Goal: Task Accomplishment & Management: Complete application form

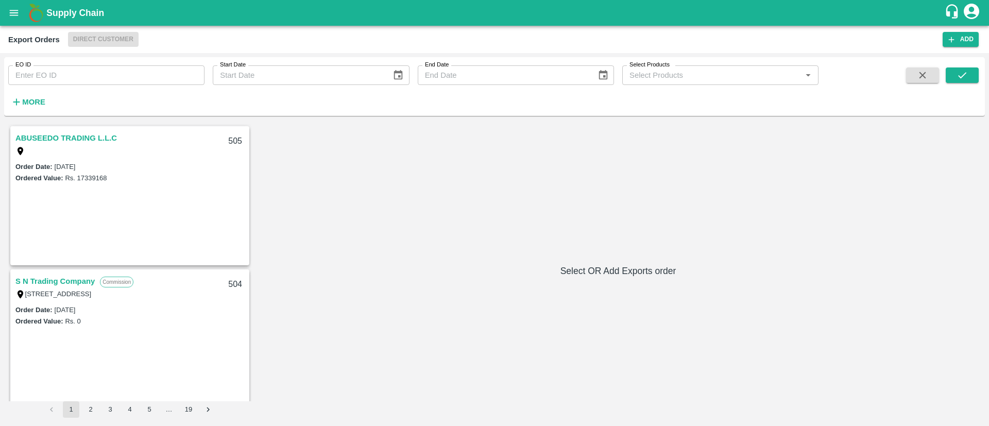
click at [124, 73] on input "EO ID" at bounding box center [106, 75] width 196 height 20
type input "502"
click at [956, 74] on button "submit" at bounding box center [962, 74] width 33 height 15
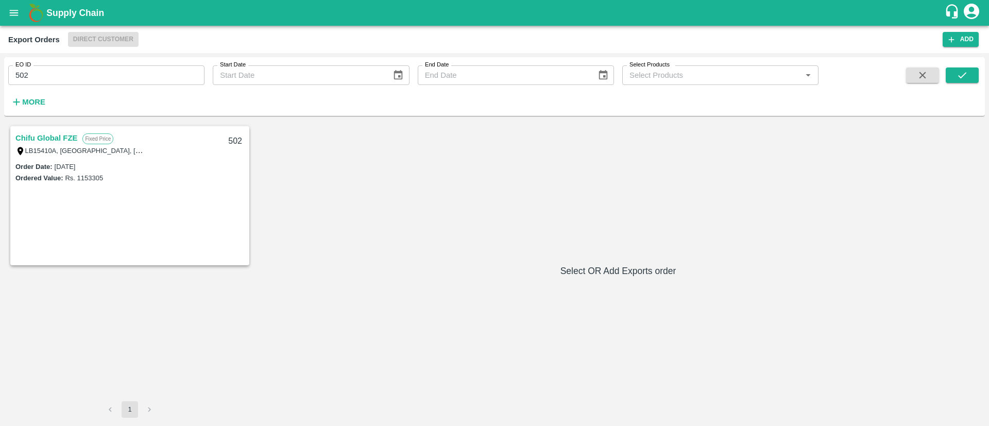
click at [35, 133] on link "Chifu Global FZE" at bounding box center [46, 137] width 62 height 13
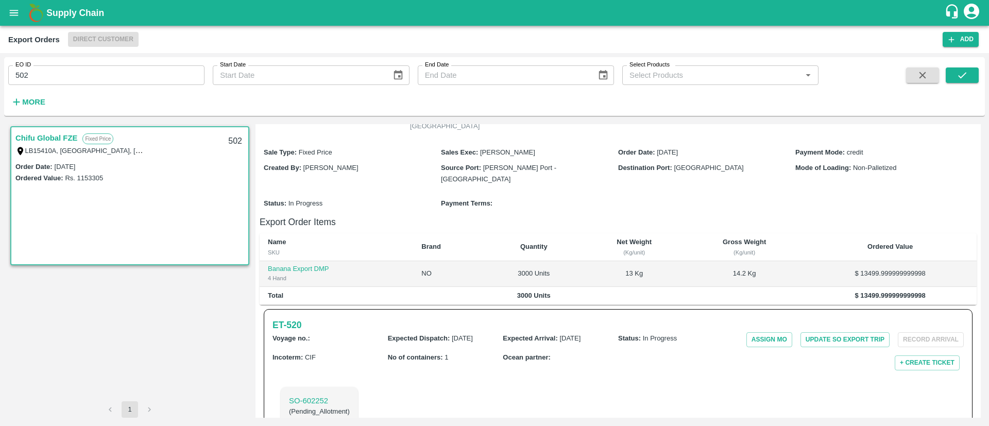
scroll to position [146, 0]
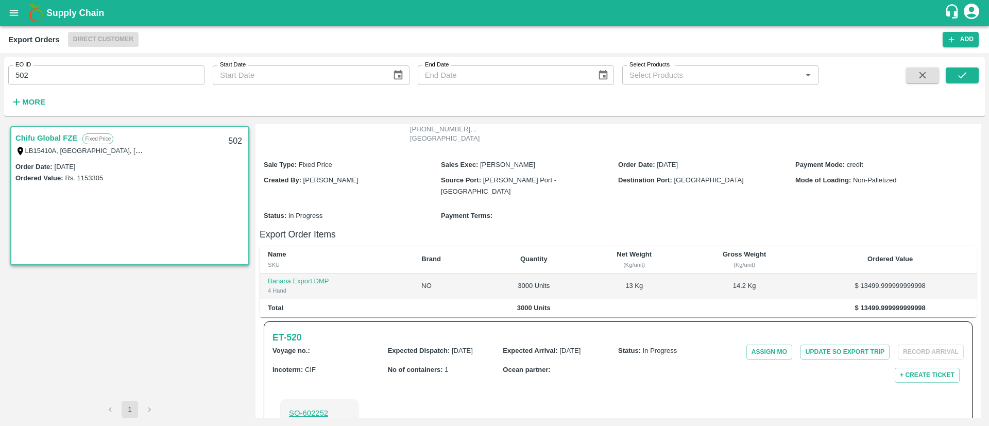
click at [313, 408] on p "SO- 602252" at bounding box center [319, 413] width 61 height 11
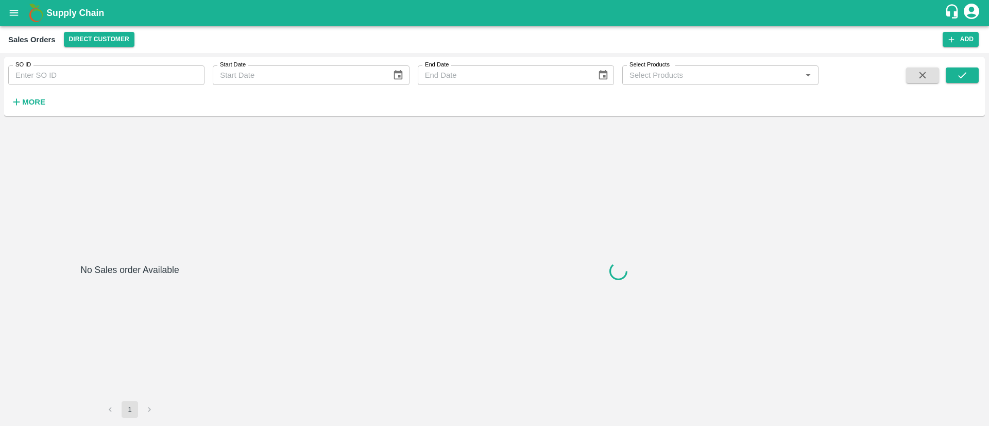
type input "602252"
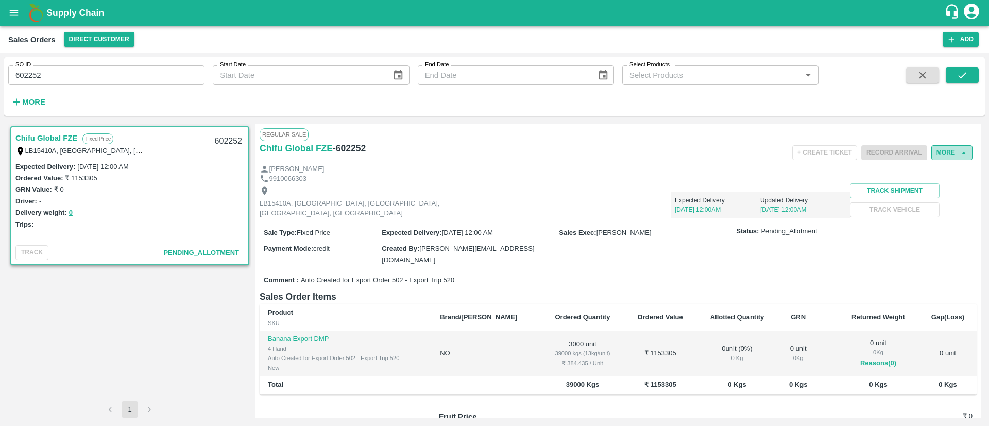
click at [949, 154] on button "More" at bounding box center [952, 152] width 41 height 15
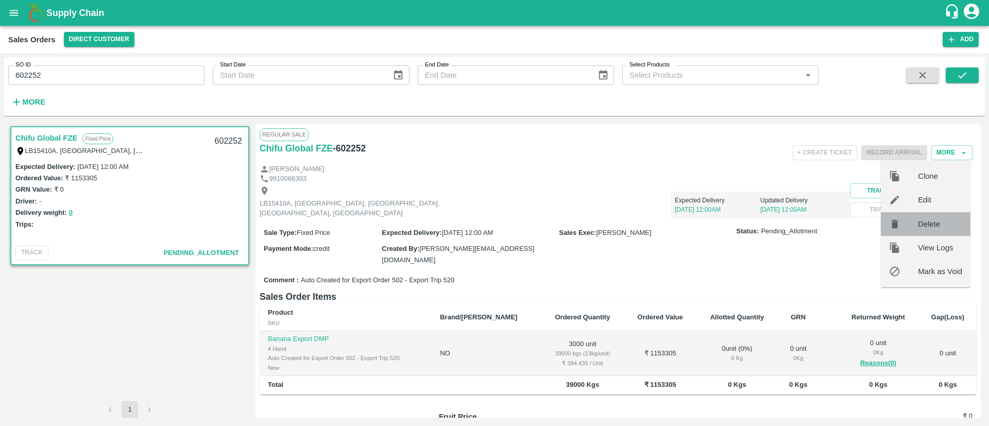
click at [918, 228] on div at bounding box center [903, 223] width 29 height 11
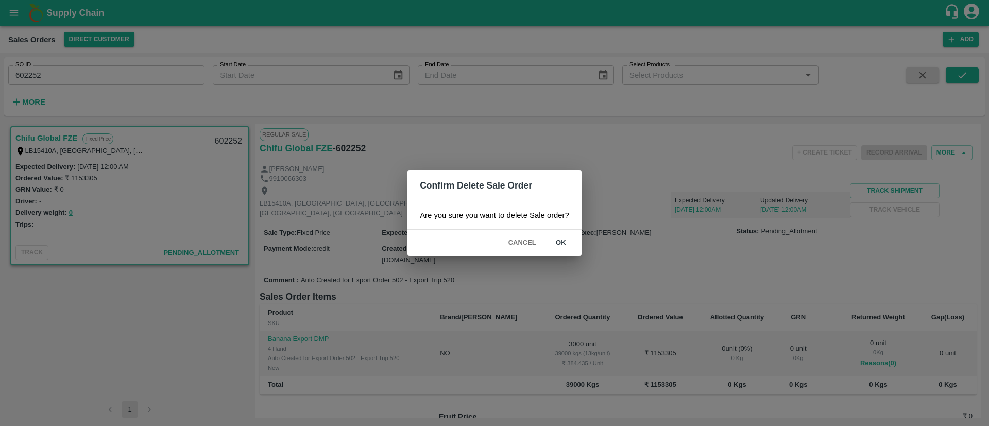
click at [553, 236] on button "ok" at bounding box center [561, 243] width 33 height 18
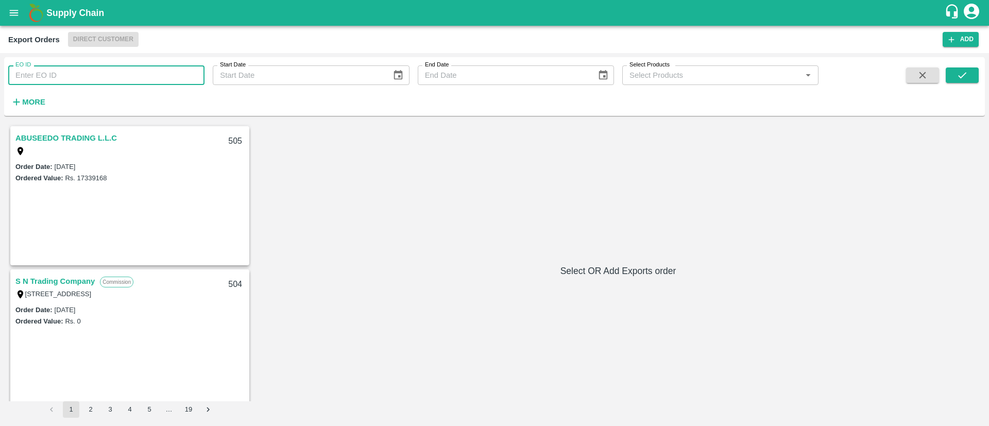
click at [117, 72] on input "EO ID" at bounding box center [106, 75] width 196 height 20
type input "498"
click at [948, 69] on button "submit" at bounding box center [962, 74] width 33 height 15
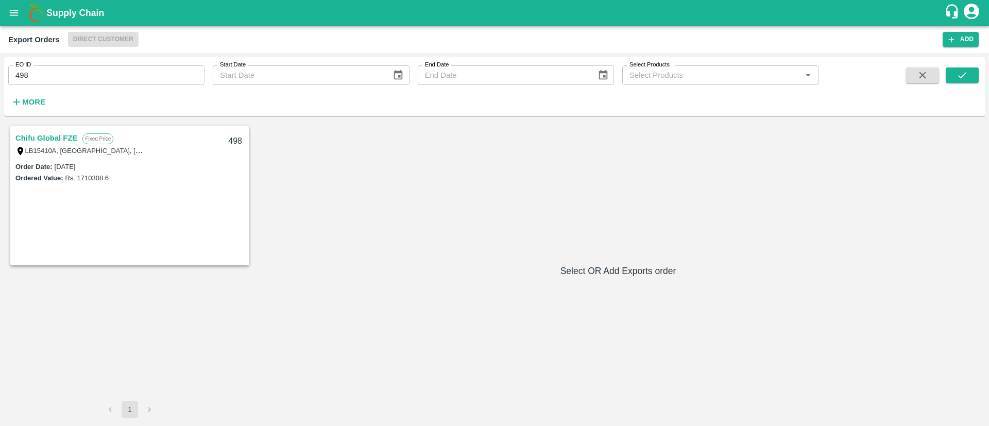
click at [55, 139] on link "Chifu Global FZE" at bounding box center [46, 137] width 62 height 13
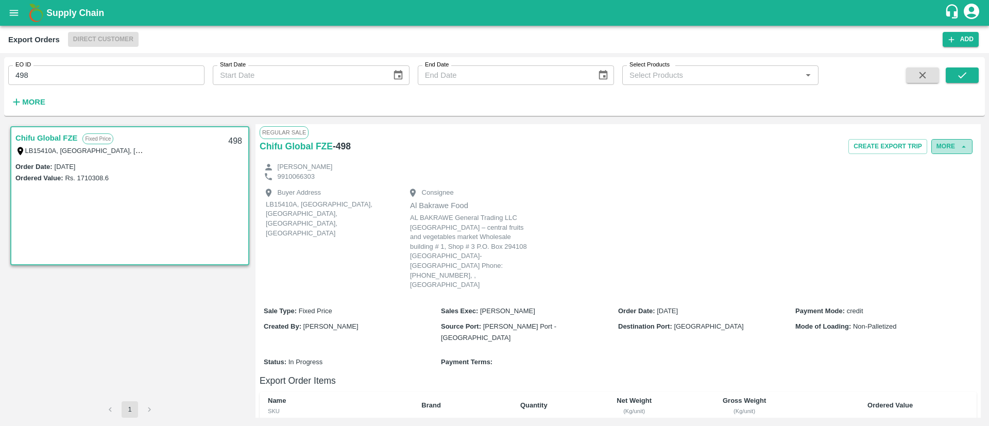
click at [941, 142] on button "More" at bounding box center [952, 146] width 41 height 15
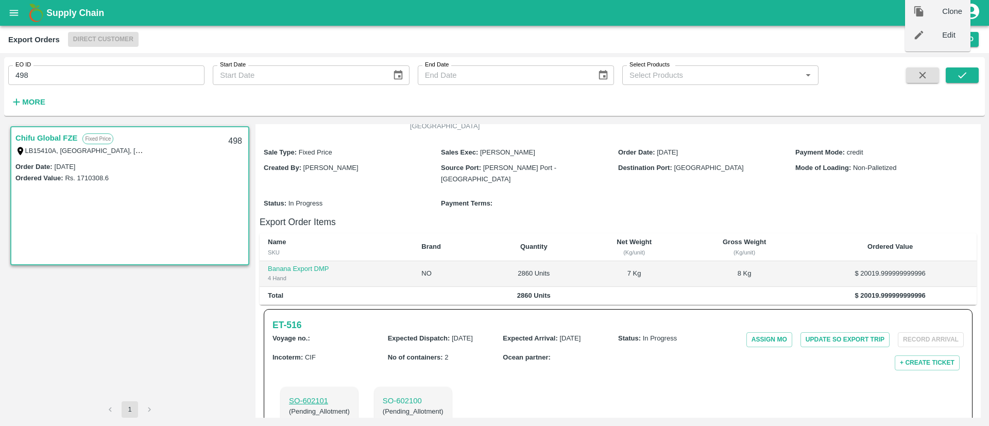
click at [319, 395] on p "SO- 602101" at bounding box center [319, 400] width 61 height 11
click at [409, 395] on p "SO- 602100" at bounding box center [413, 400] width 61 height 11
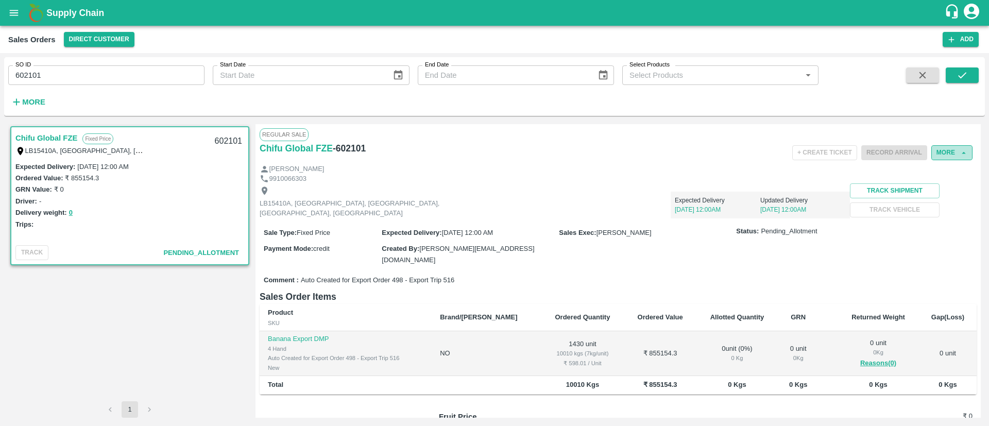
click at [950, 156] on button "More" at bounding box center [952, 152] width 41 height 15
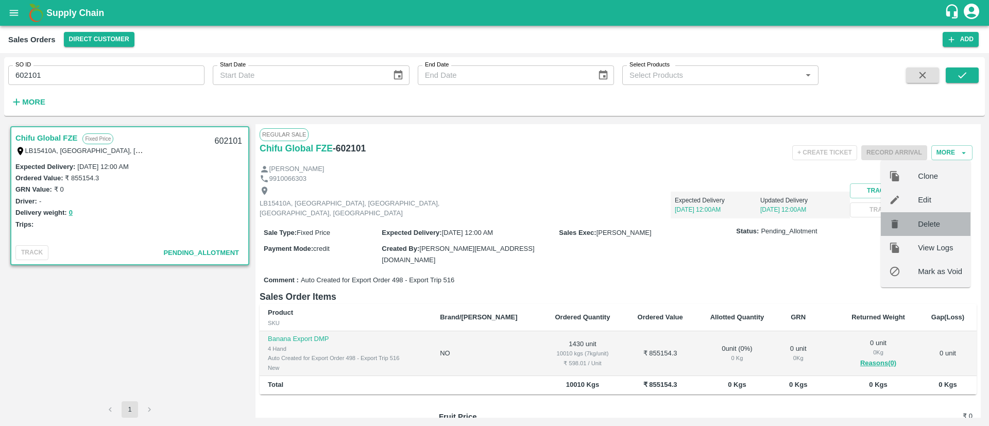
click at [912, 228] on div at bounding box center [903, 223] width 29 height 11
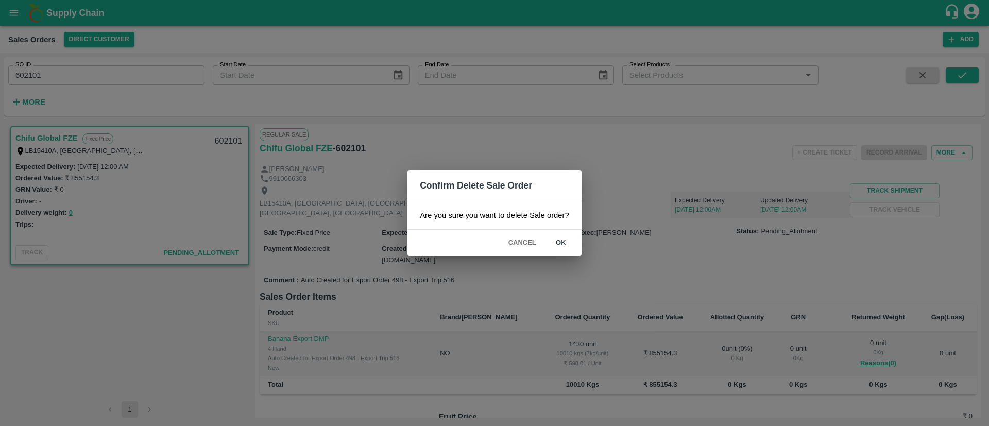
click at [671, 248] on div "Confirm Delete Sale Order Are you sure you want to delete Sale order? Cancel ok" at bounding box center [494, 213] width 989 height 426
drag, startPoint x: 498, startPoint y: 239, endPoint x: 513, endPoint y: 241, distance: 15.0
click at [513, 241] on div "Cancel ok" at bounding box center [495, 243] width 174 height 26
click at [513, 241] on button "Cancel" at bounding box center [522, 243] width 36 height 18
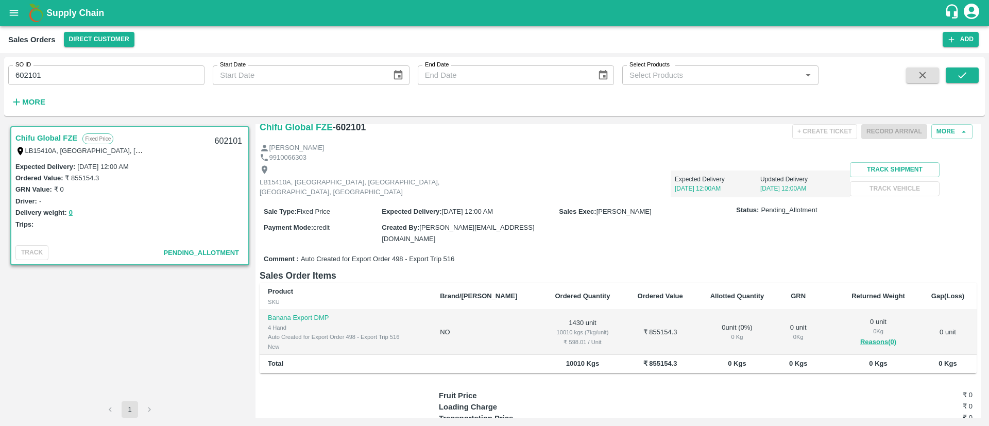
scroll to position [20, 0]
click at [946, 130] on button "More" at bounding box center [952, 132] width 41 height 15
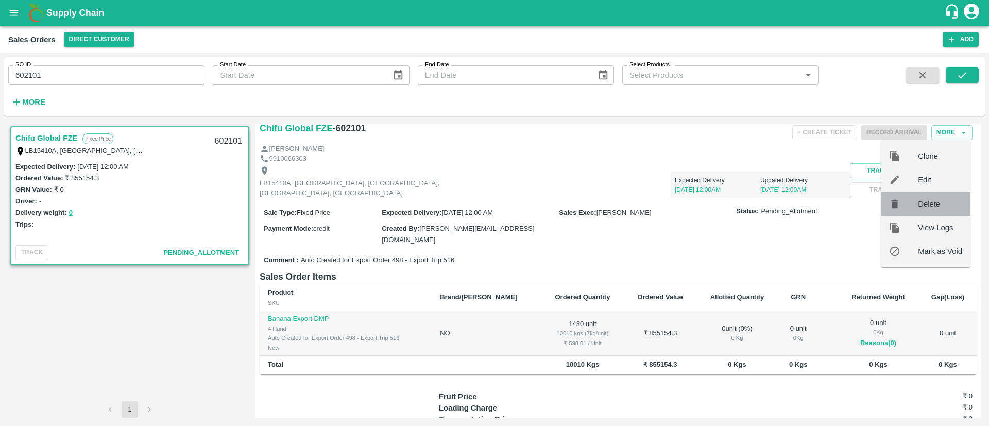
click at [906, 204] on div at bounding box center [903, 203] width 29 height 11
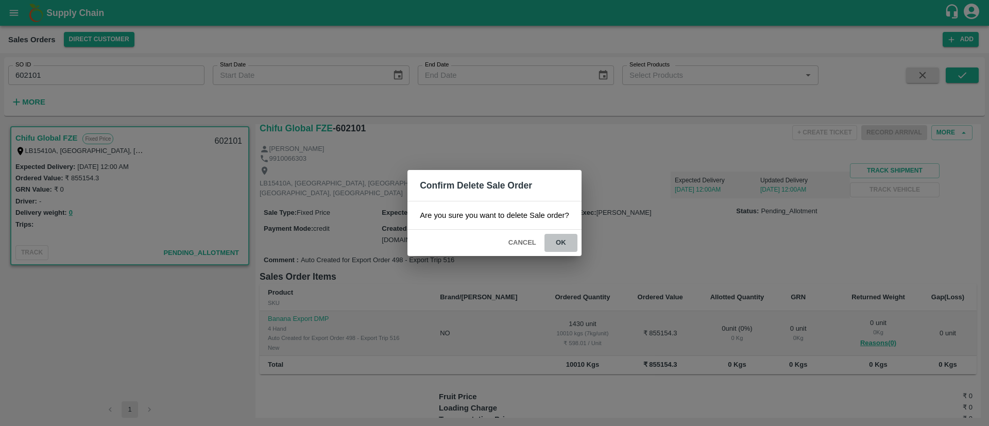
click at [559, 239] on button "ok" at bounding box center [561, 243] width 33 height 18
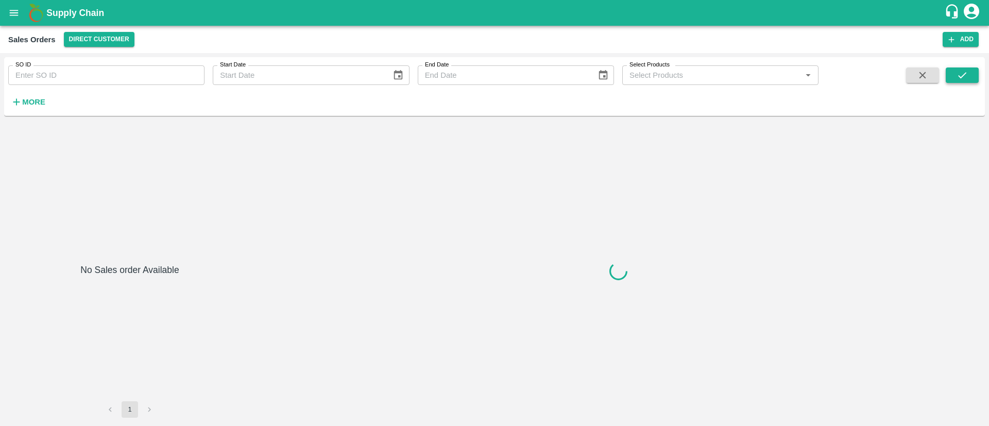
type input "602100"
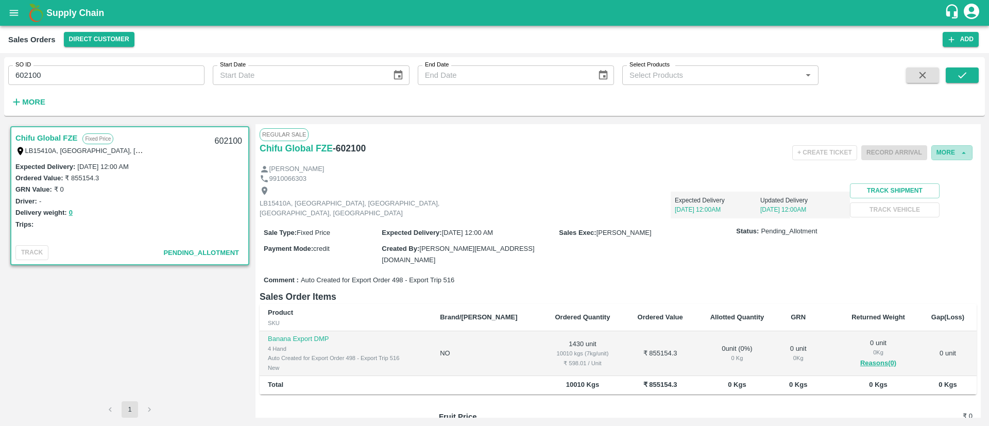
click at [944, 145] on button "More" at bounding box center [952, 152] width 41 height 15
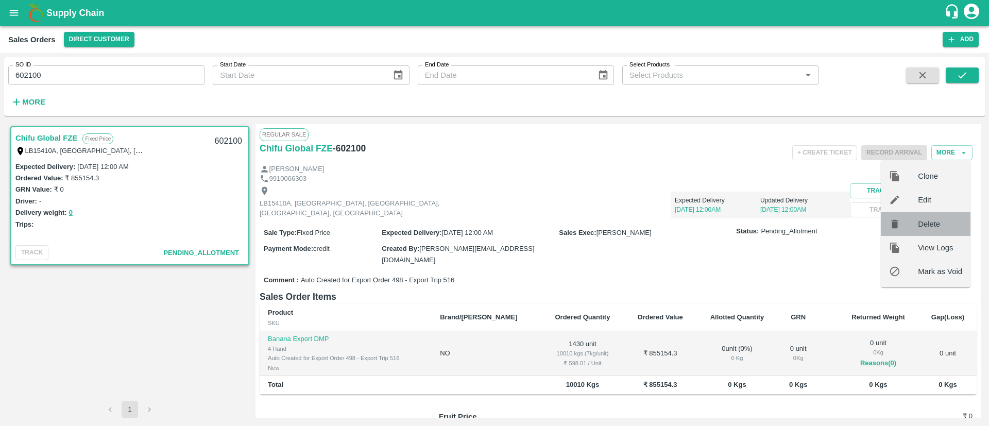
click at [920, 222] on span "Delete" at bounding box center [940, 223] width 44 height 11
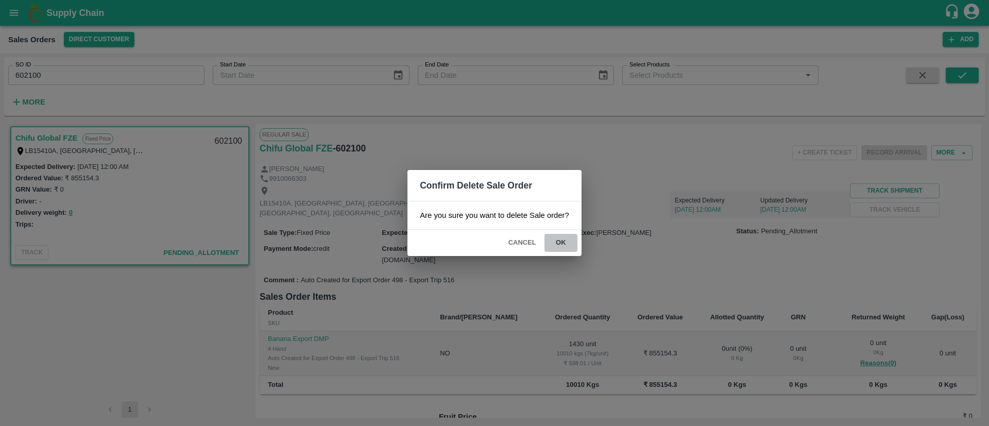
click at [561, 236] on button "ok" at bounding box center [561, 243] width 33 height 18
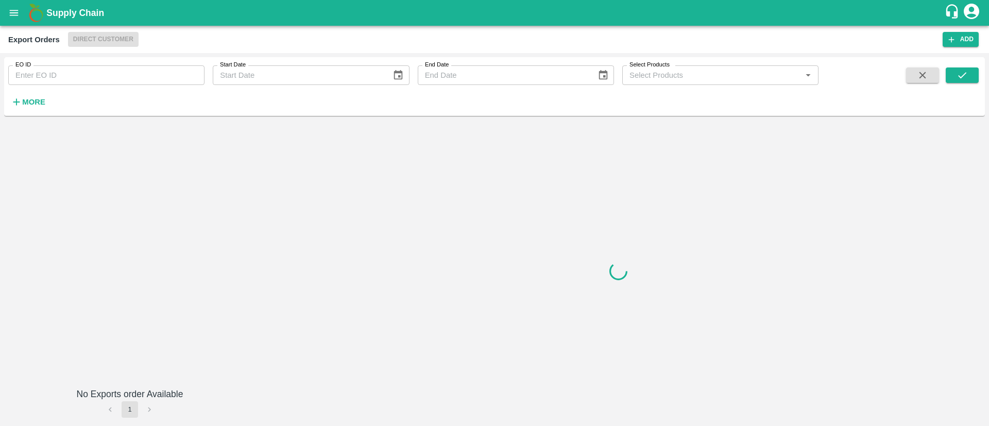
type input "498"
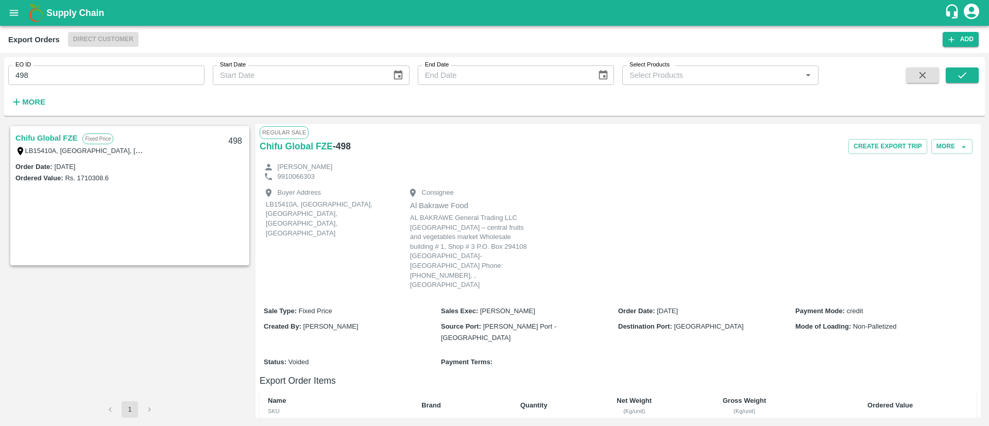
scroll to position [104, 0]
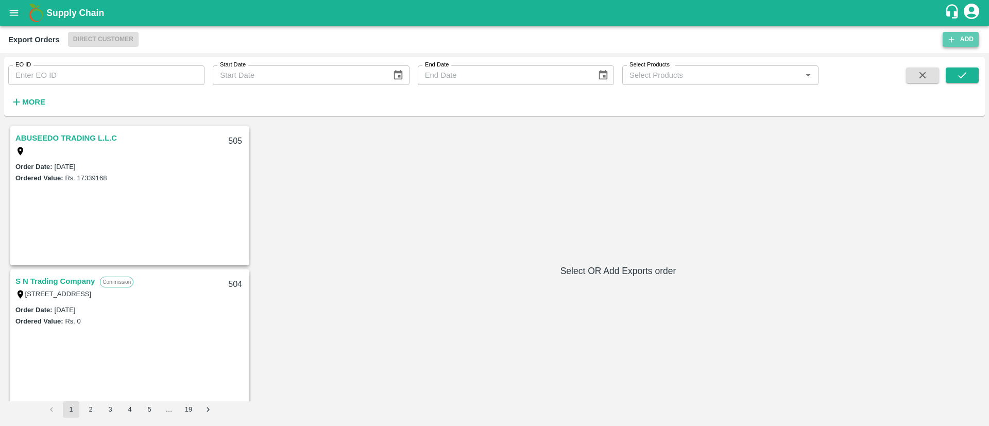
click at [950, 38] on icon "button" at bounding box center [951, 39] width 9 height 9
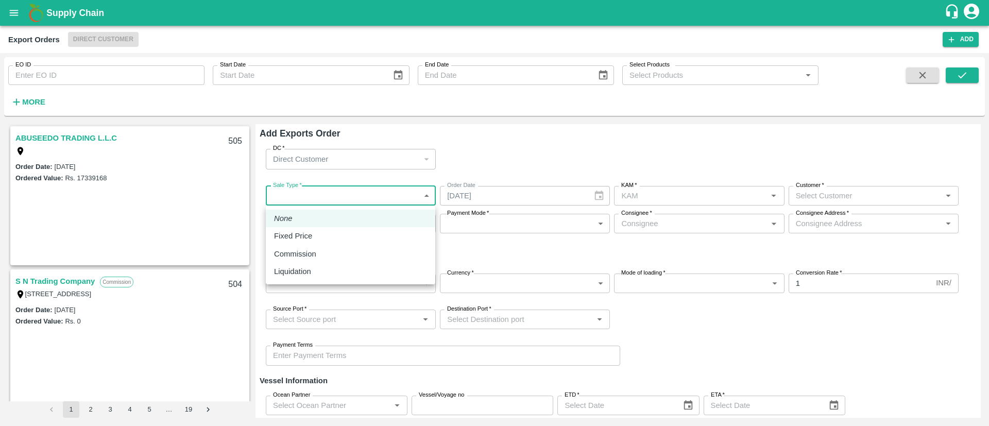
click at [365, 192] on body "Supply Chain Export Orders Direct Customer Add EO ID EO ID Start Date Start Dat…" at bounding box center [494, 213] width 989 height 426
click at [309, 231] on p "Fixed Price" at bounding box center [293, 235] width 38 height 11
type input "1"
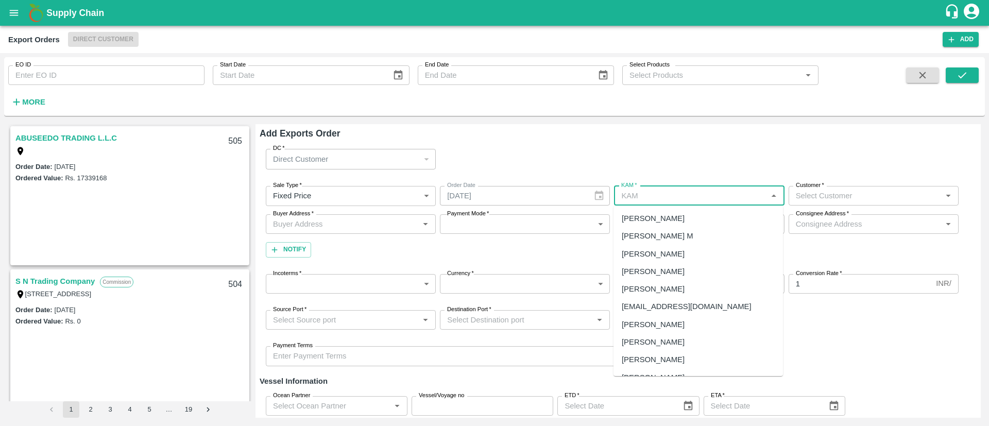
click at [691, 199] on input "KAM   *" at bounding box center [690, 195] width 147 height 13
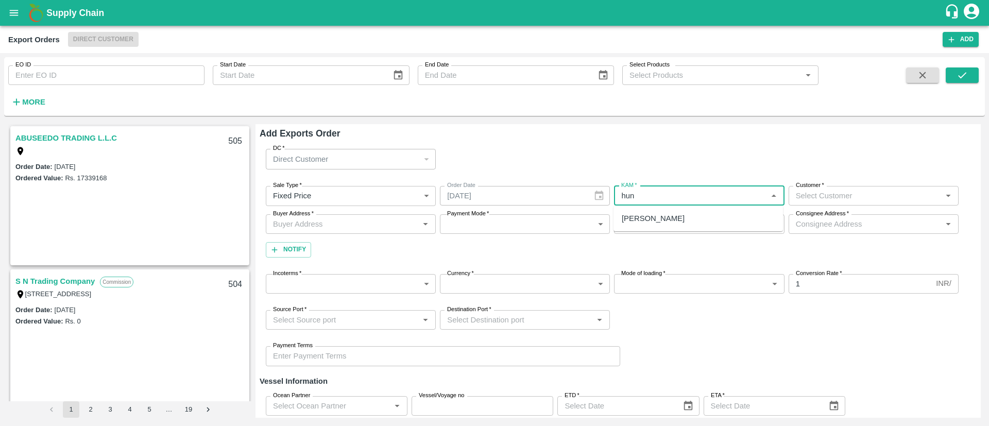
click at [700, 214] on div "[PERSON_NAME]" at bounding box center [699, 219] width 170 height 18
click at [850, 205] on div "Customer   *" at bounding box center [874, 196] width 170 height 20
type input "Hunnar Ramwani"
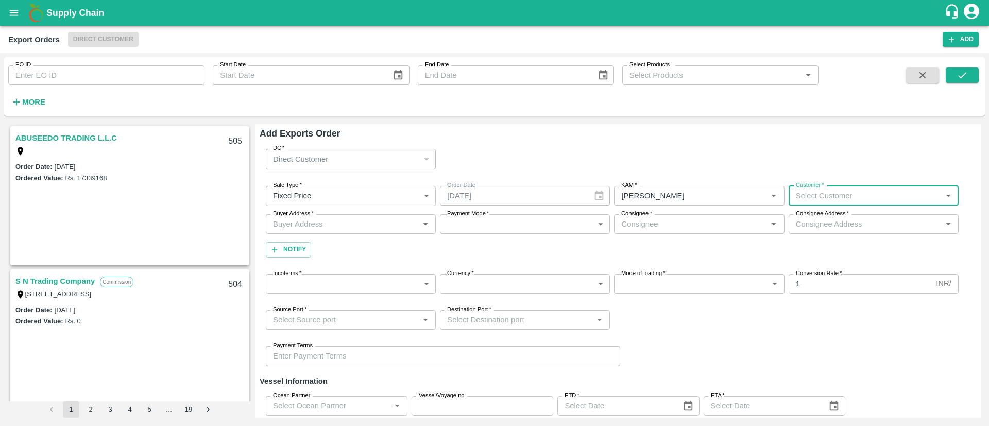
click at [834, 197] on input "Customer   *" at bounding box center [865, 195] width 147 height 13
click at [810, 222] on div "7437-Chifu Global FZE" at bounding box center [834, 218] width 78 height 11
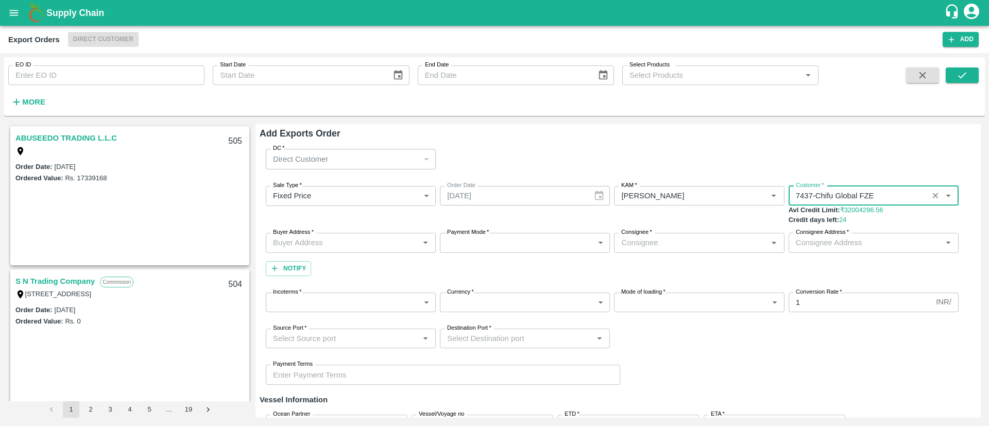
type input "7437-Chifu Global FZE"
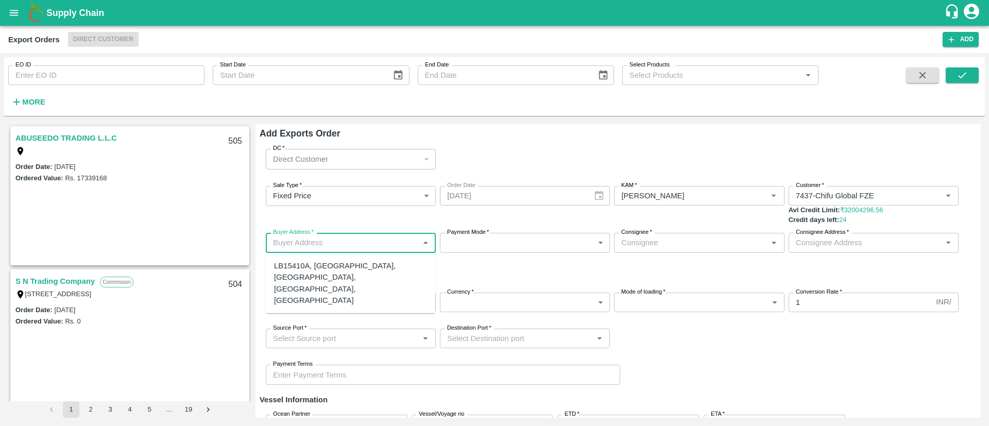
click at [320, 239] on input "Buyer Address   *" at bounding box center [342, 242] width 147 height 13
click at [346, 274] on div "LB15410A, Jebel Ali Free Zone, Jafza, Dubai, Dubai, 400021, United Arab Emirates" at bounding box center [350, 283] width 153 height 46
type input "LB15410A, Jebel Ali Free Zone, Jafza, Dubai, Dubai, 400021, United Arab Emirates"
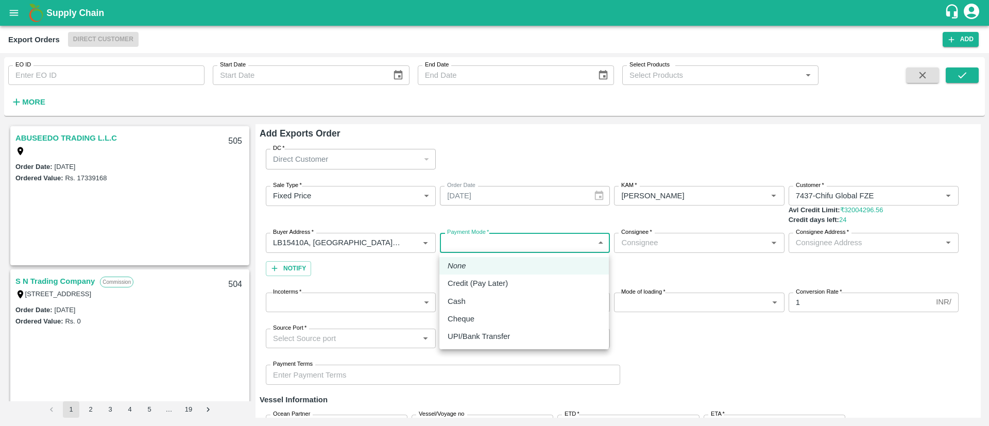
click at [563, 241] on body "Supply Chain Export Orders Direct Customer Add EO ID EO ID Start Date Start Dat…" at bounding box center [494, 213] width 989 height 426
click at [553, 283] on div "Credit (Pay Later)" at bounding box center [524, 283] width 153 height 11
type input "credit"
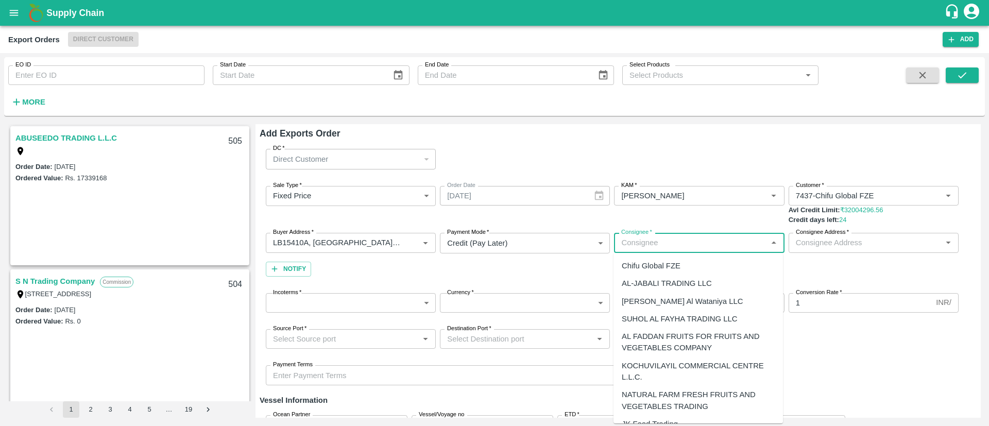
drag, startPoint x: 708, startPoint y: 240, endPoint x: 668, endPoint y: 393, distance: 158.6
click at [668, 393] on body "Supply Chain Export Orders Direct Customer Add EO ID EO ID Start Date Start Dat…" at bounding box center [494, 213] width 989 height 426
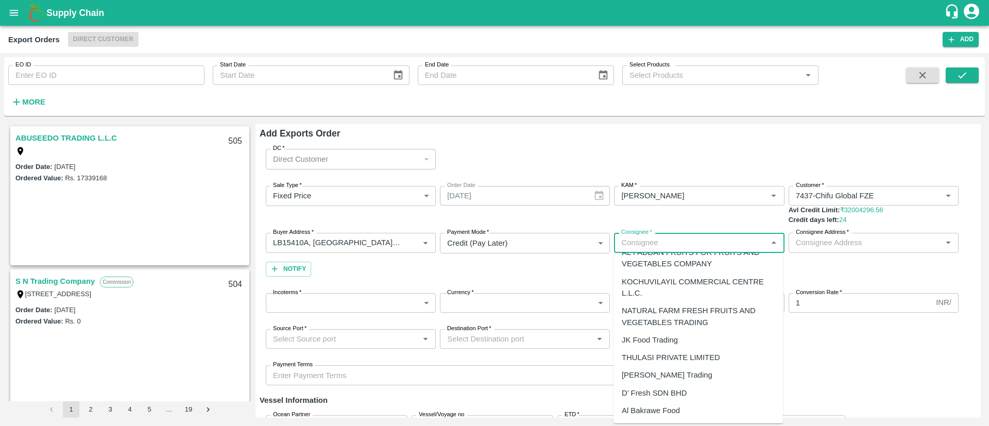
click at [653, 410] on div "Al Bakrawe Food" at bounding box center [651, 410] width 58 height 11
type input "Al Bakrawe Food"
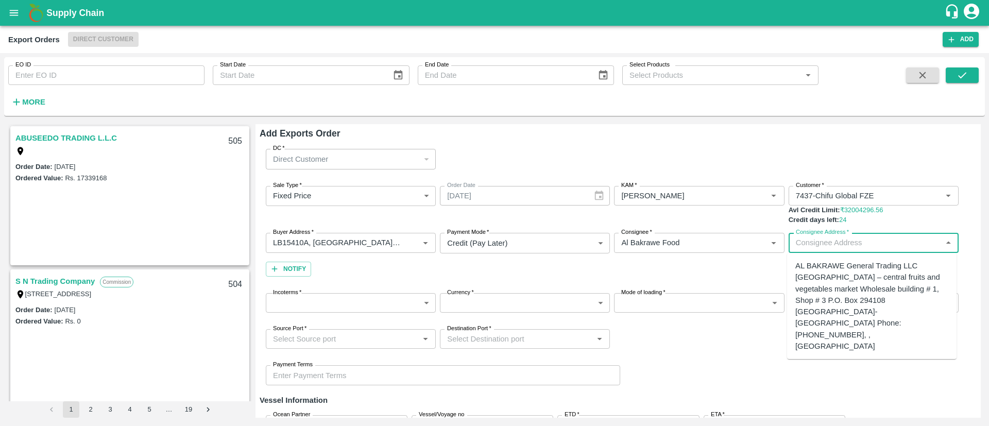
click at [871, 247] on input "Consignee Address   *" at bounding box center [865, 242] width 147 height 13
click at [827, 304] on div "AL BAKRAWE General Trading LLC Ras Al Khor – central fruits and vegetables mark…" at bounding box center [871, 306] width 153 height 92
type input "AL BAKRAWE General Trading LLC Ras Al Khor – central fruits and vegetables mark…"
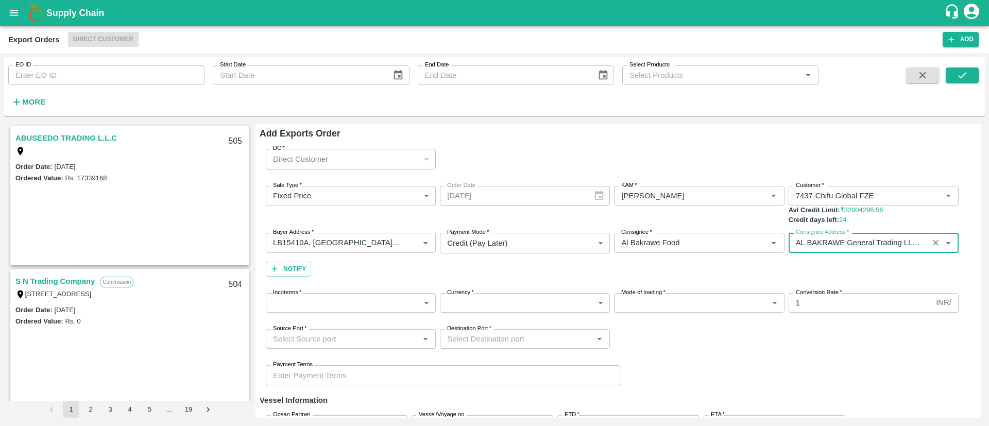
click at [344, 305] on body "Supply Chain Export Orders Direct Customer Add EO ID EO ID Start Date Start Dat…" at bounding box center [494, 213] width 989 height 426
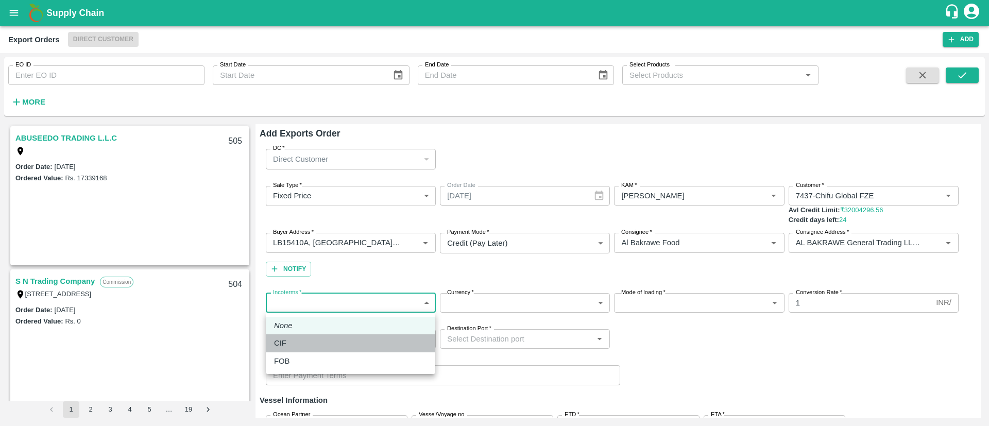
click at [335, 342] on div "CIF" at bounding box center [350, 342] width 153 height 11
type input "1"
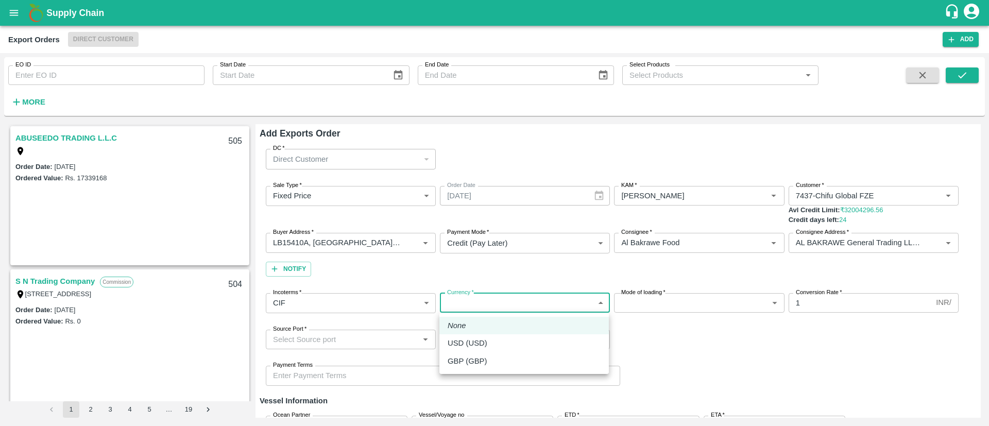
drag, startPoint x: 522, startPoint y: 297, endPoint x: 532, endPoint y: 336, distance: 40.2
click at [532, 336] on body "Supply Chain Export Orders Direct Customer Add EO ID EO ID Start Date Start Dat…" at bounding box center [494, 213] width 989 height 426
click at [532, 336] on li "USD (USD)" at bounding box center [524, 343] width 170 height 18
type input "25"
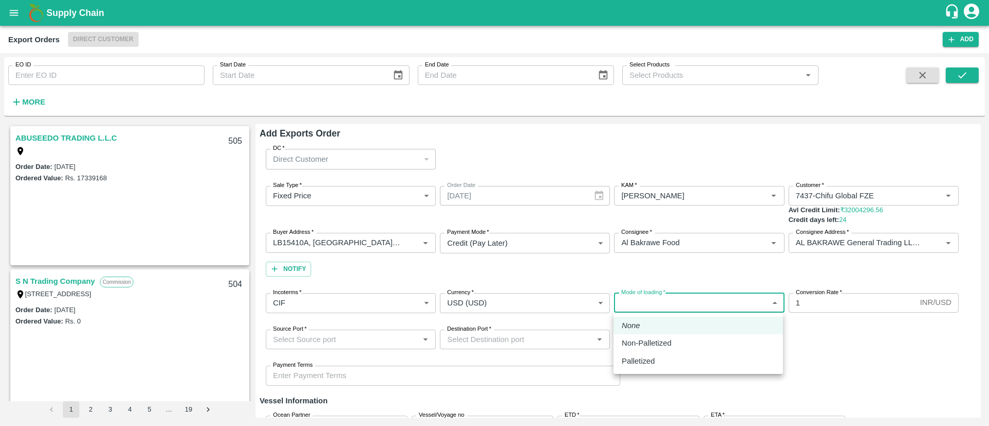
drag, startPoint x: 706, startPoint y: 301, endPoint x: 695, endPoint y: 348, distance: 48.1
click at [695, 348] on body "Supply Chain Export Orders Direct Customer Add EO ID EO ID Start Date Start Dat…" at bounding box center [494, 213] width 989 height 426
click at [695, 348] on div "Non-Palletized" at bounding box center [698, 342] width 153 height 11
type input "Non-Palletized"
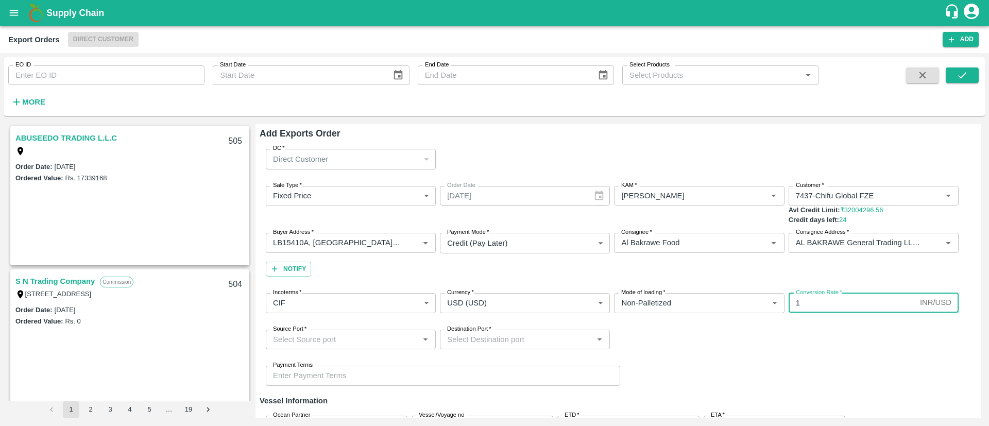
click at [832, 304] on input "1" at bounding box center [852, 303] width 127 height 20
type input "85.43"
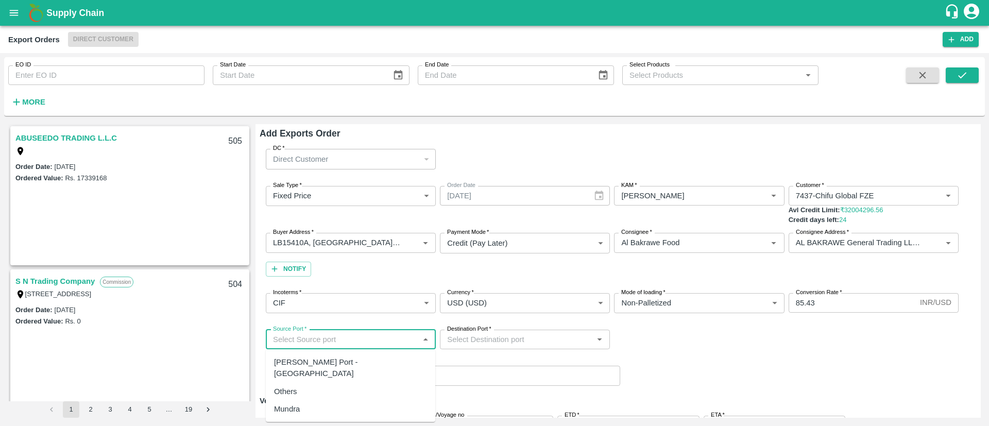
click at [346, 340] on input "Source Port   *" at bounding box center [342, 339] width 147 height 13
click at [352, 359] on div "Jawaharlal Nehru Port - Nhava Sheva" at bounding box center [350, 368] width 153 height 23
type input "Jawaharlal Nehru Port - Nhava Sheva"
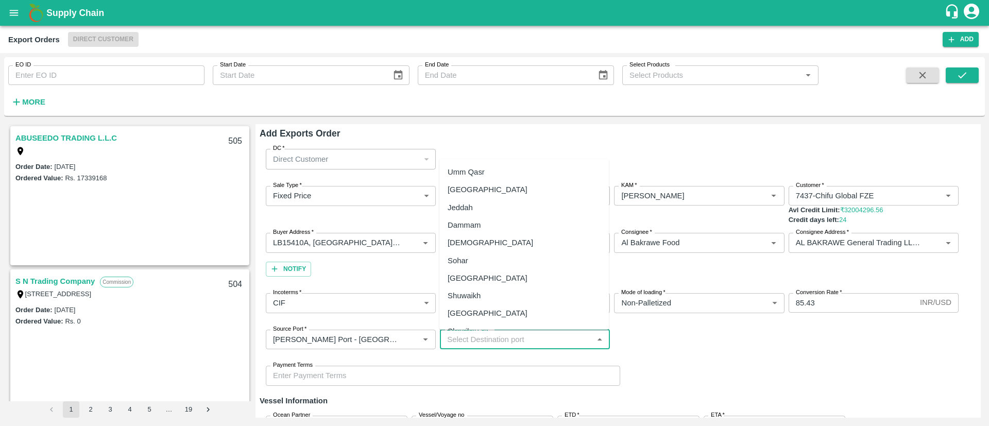
click at [536, 341] on input "Destination Port   *" at bounding box center [516, 339] width 147 height 13
click at [495, 190] on div "Jebel Ali" at bounding box center [524, 190] width 170 height 18
type input "Jebel Ali"
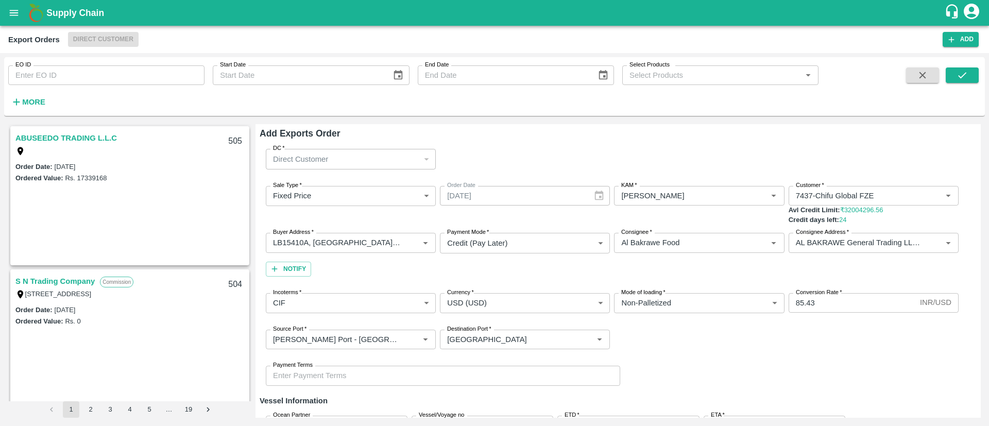
click at [673, 366] on div "Payment Terms Payment Terms" at bounding box center [618, 376] width 717 height 36
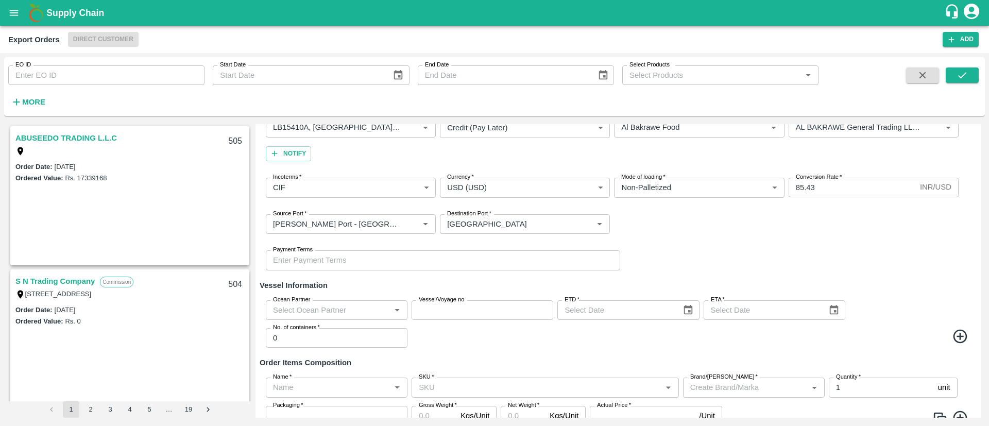
scroll to position [116, 0]
type input "DD/MM/YYYY"
click at [596, 306] on input "DD/MM/YYYY" at bounding box center [615, 310] width 117 height 20
click at [689, 313] on icon "Choose date" at bounding box center [688, 309] width 9 height 10
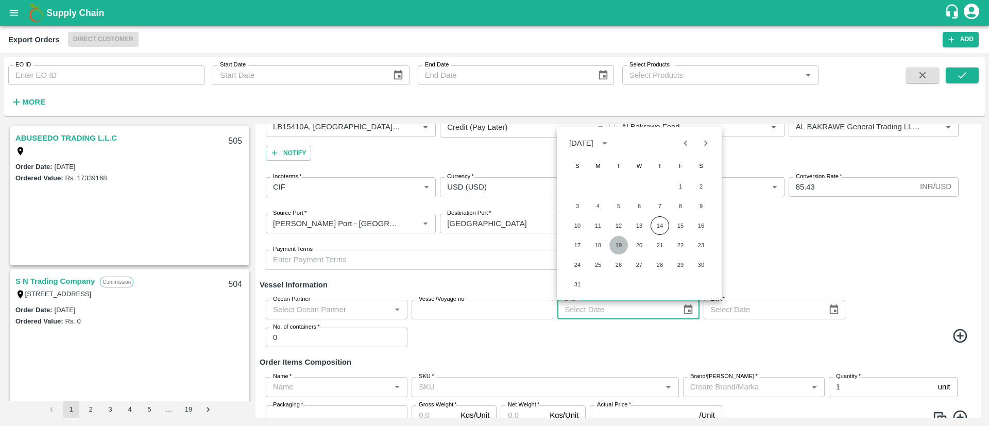
click at [620, 246] on button "19" at bounding box center [618, 245] width 19 height 19
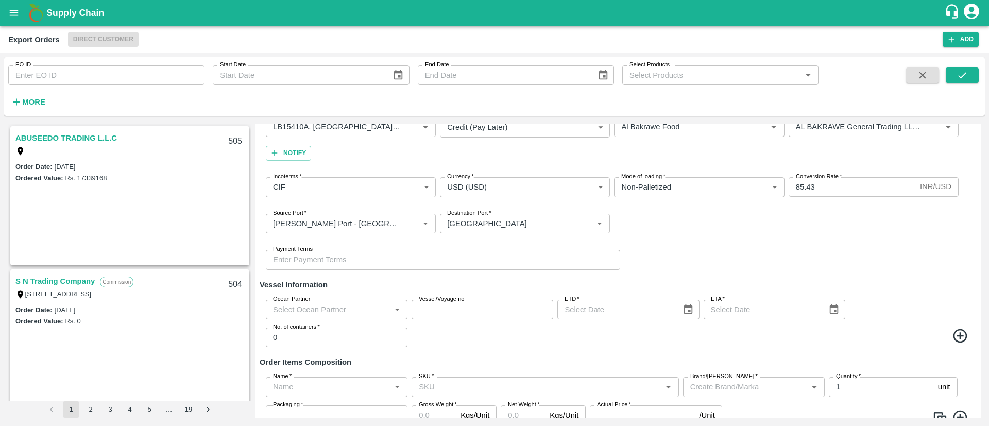
type input "19/08/2025"
click at [834, 313] on icon "Choose date" at bounding box center [834, 309] width 9 height 10
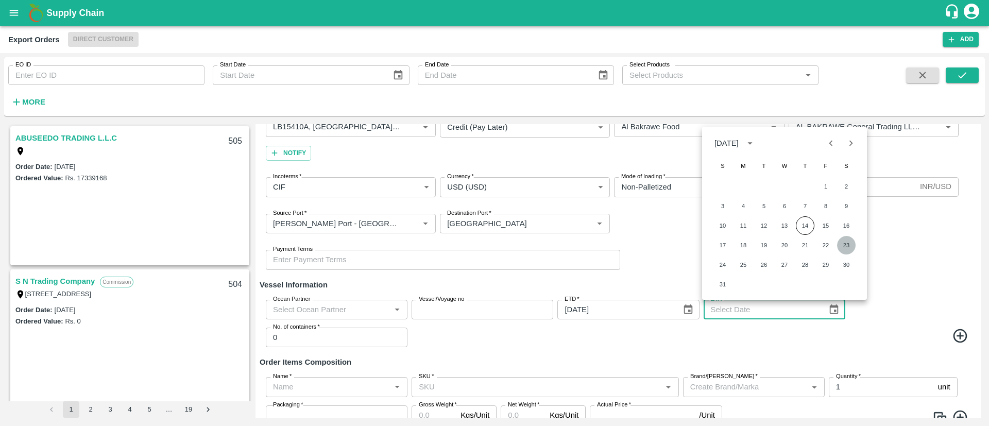
click at [845, 242] on button "23" at bounding box center [846, 245] width 19 height 19
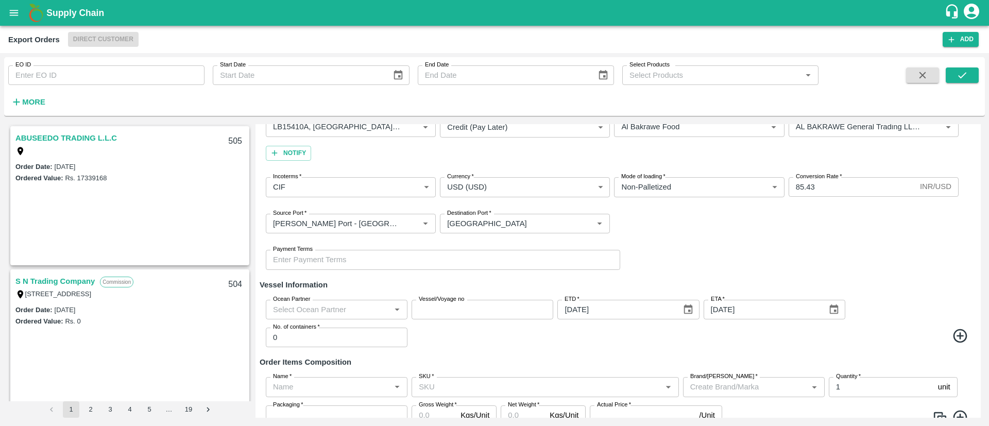
type input "23/08/2025"
click at [294, 328] on label "No. of containers   *" at bounding box center [296, 327] width 47 height 8
click at [294, 328] on input "0" at bounding box center [337, 338] width 142 height 20
type input "3"
click at [467, 352] on div "Ocean Partner Ocean Partner Vessel/Voyage no Vessel/Voyage no ETD   * 19/08/202…" at bounding box center [618, 324] width 717 height 64
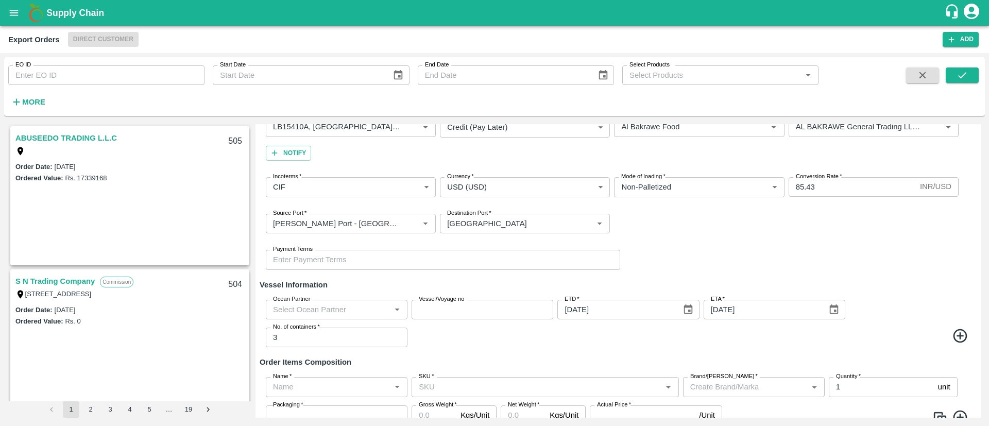
scroll to position [167, 0]
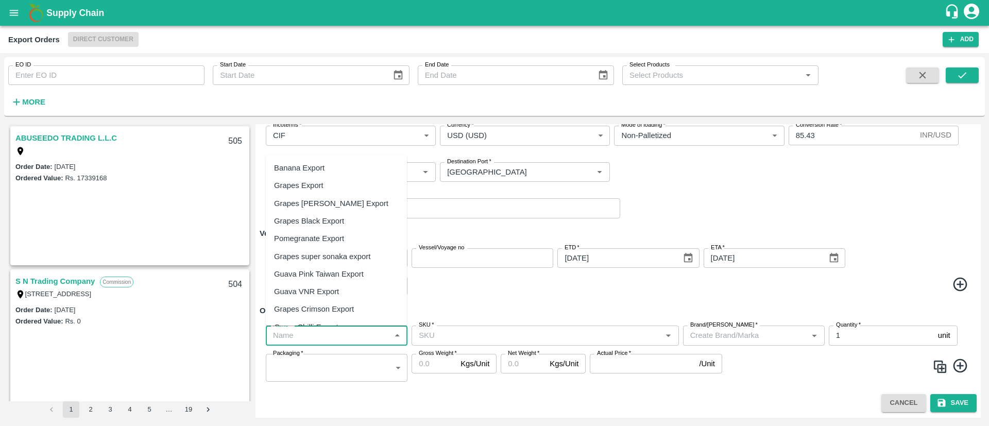
click at [319, 340] on input "Name   *" at bounding box center [328, 335] width 118 height 13
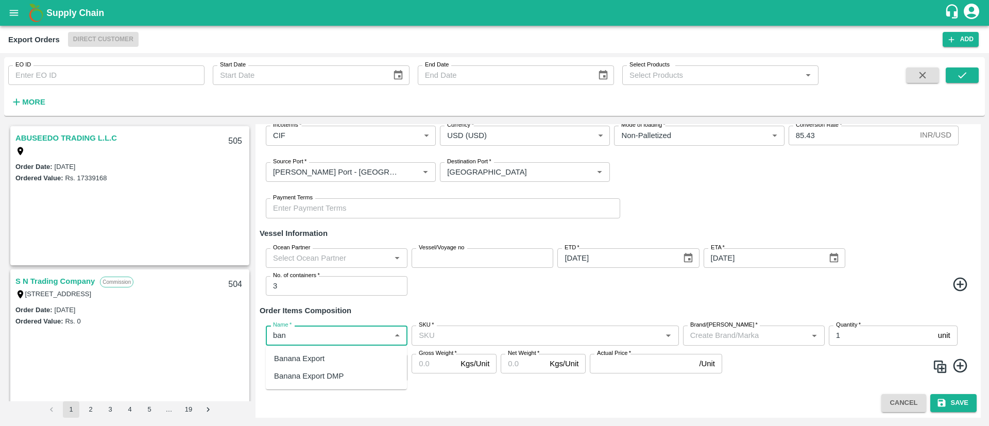
type input "bana"
click at [310, 377] on div "Banana Export DMP" at bounding box center [309, 375] width 70 height 11
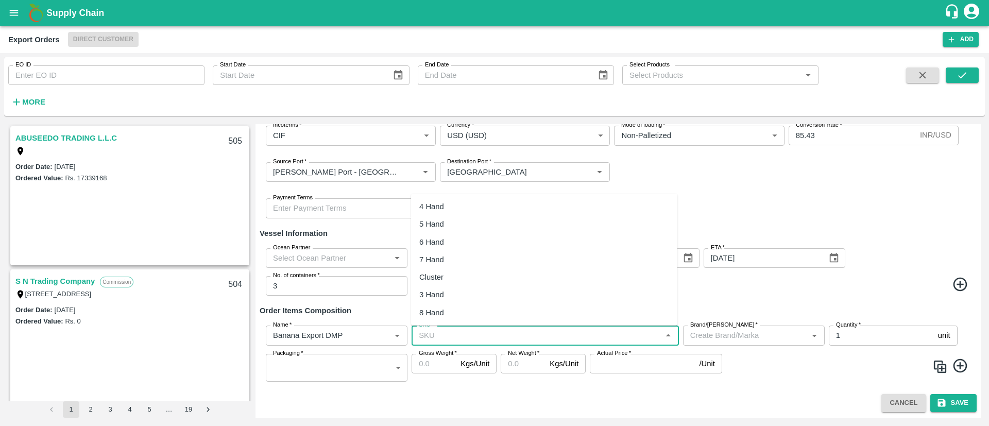
click at [539, 341] on input "SKU   *" at bounding box center [537, 335] width 244 height 13
click at [454, 200] on div "4 Hand" at bounding box center [544, 207] width 266 height 18
type input "4 Hand"
click at [744, 331] on input "Brand/Marka   *" at bounding box center [738, 335] width 105 height 13
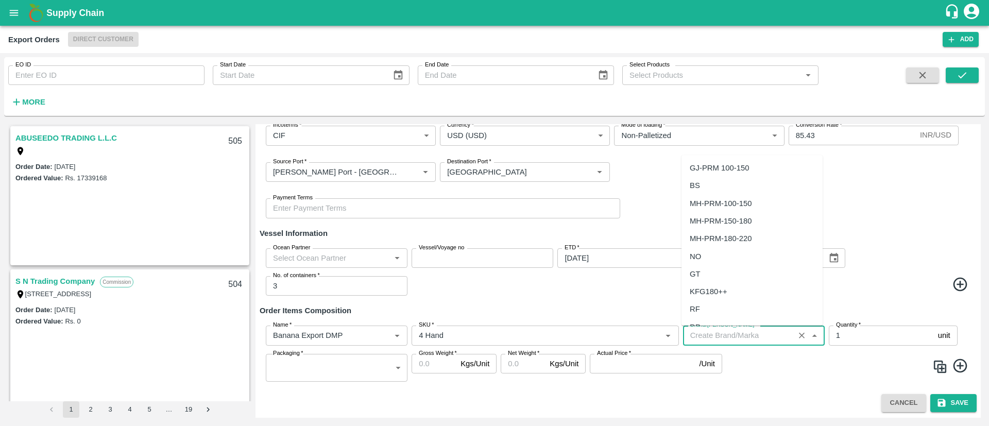
click at [715, 253] on div "NO" at bounding box center [752, 257] width 141 height 18
type input "NO"
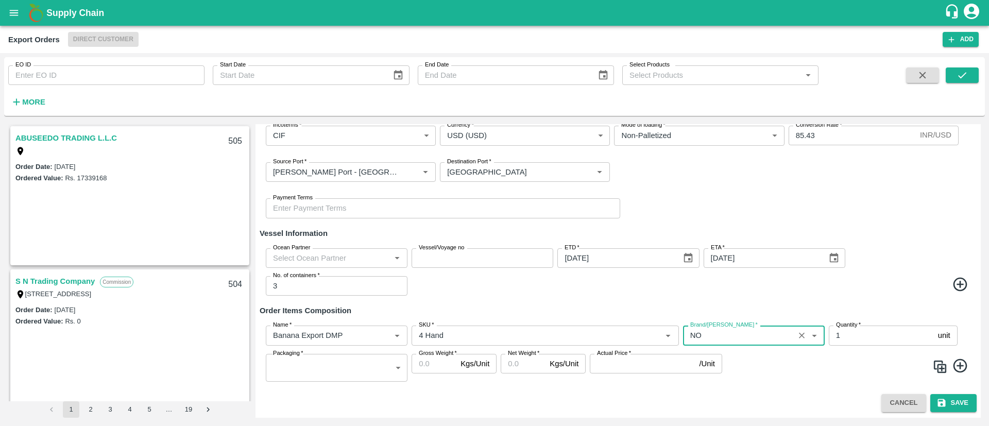
click at [851, 334] on input "1" at bounding box center [881, 336] width 105 height 20
type input "1540"
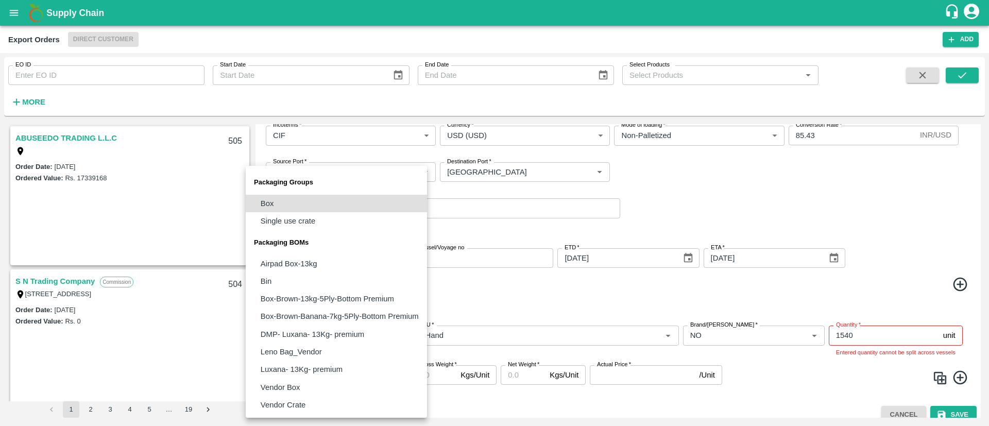
click at [327, 355] on body "Supply Chain Export Orders Direct Customer Add EO ID EO ID Start Date Start Dat…" at bounding box center [494, 213] width 989 height 426
click at [277, 202] on li "Box" at bounding box center [336, 204] width 181 height 18
type input "GRP/1"
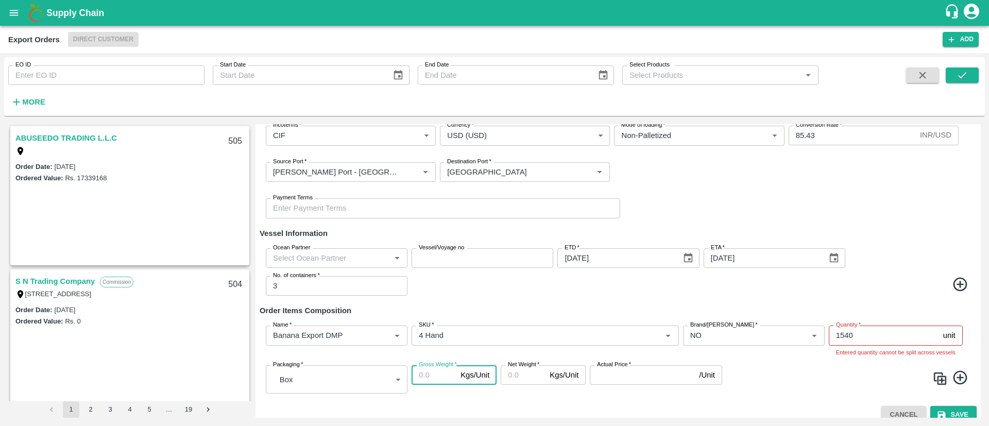
click at [444, 372] on input "Gross Weight   *" at bounding box center [434, 375] width 45 height 20
type input "14.2"
type input "13"
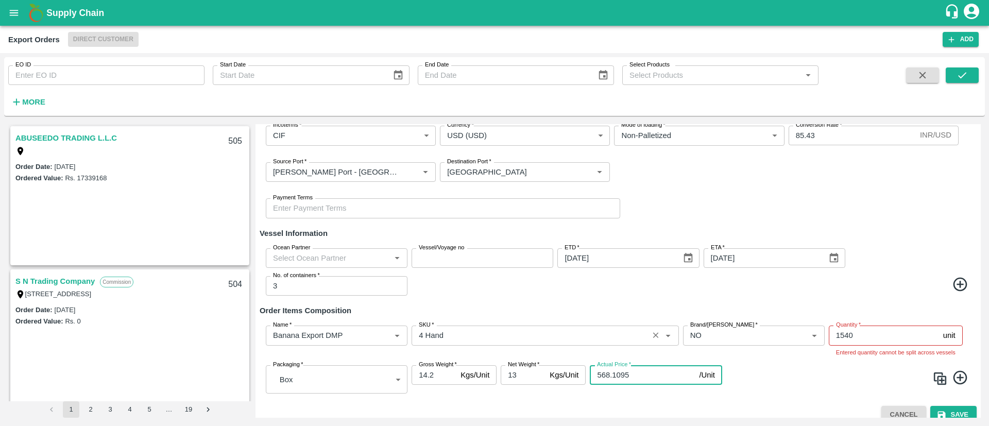
type input "568.1095"
click at [782, 380] on span at bounding box center [853, 379] width 239 height 20
drag, startPoint x: 863, startPoint y: 337, endPoint x: 827, endPoint y: 335, distance: 36.1
click at [829, 335] on input "1540" at bounding box center [884, 336] width 110 height 20
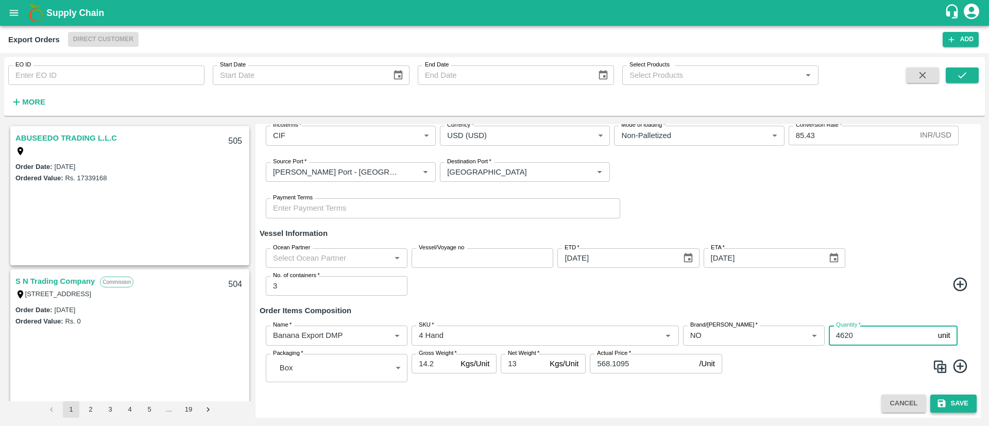
type input "4620"
click at [963, 405] on button "Save" at bounding box center [953, 404] width 46 height 18
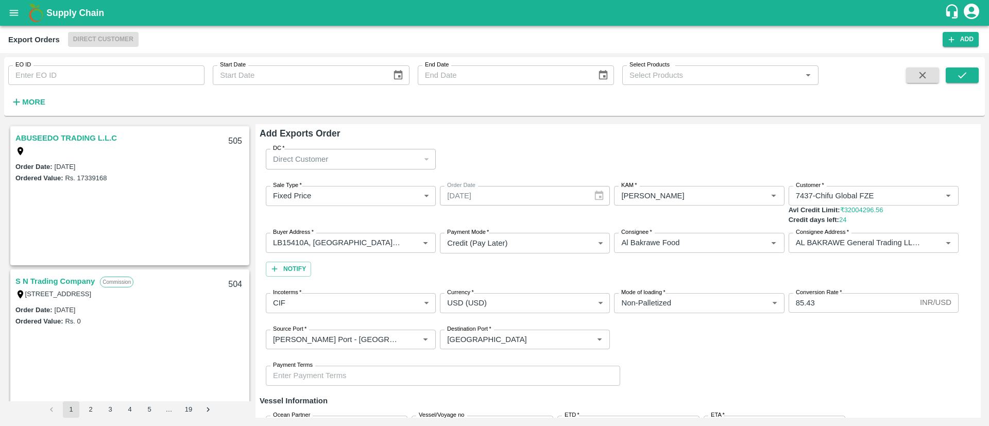
scroll to position [168, 0]
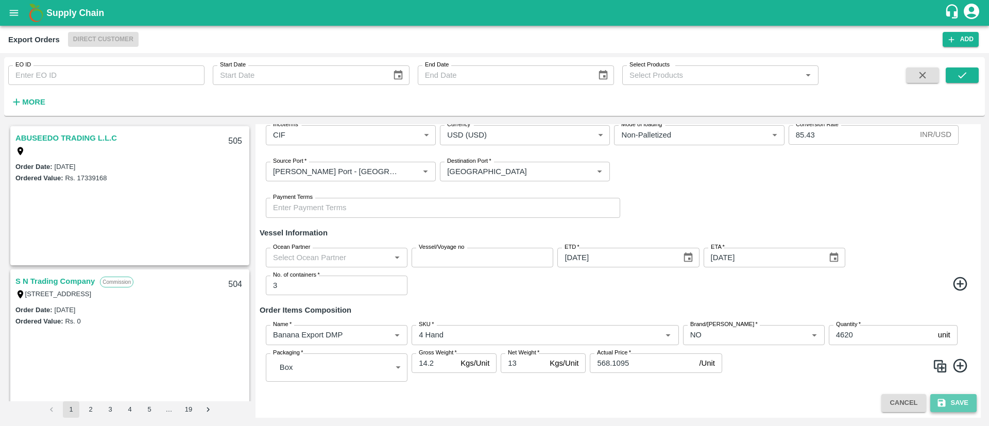
click at [938, 404] on icon "submit" at bounding box center [942, 403] width 8 height 8
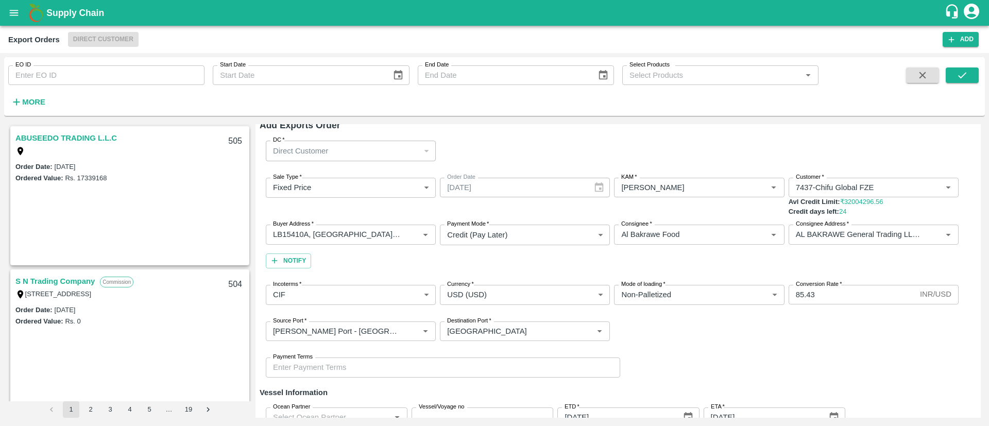
scroll to position [0, 0]
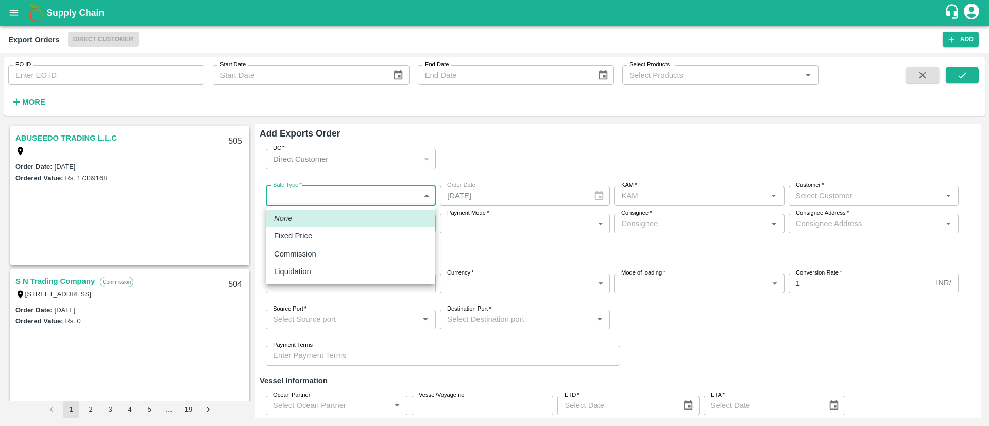
click at [375, 204] on body "Supply Chain Export Orders Direct Customer Add EO ID EO ID Start Date Start Dat…" at bounding box center [494, 213] width 989 height 426
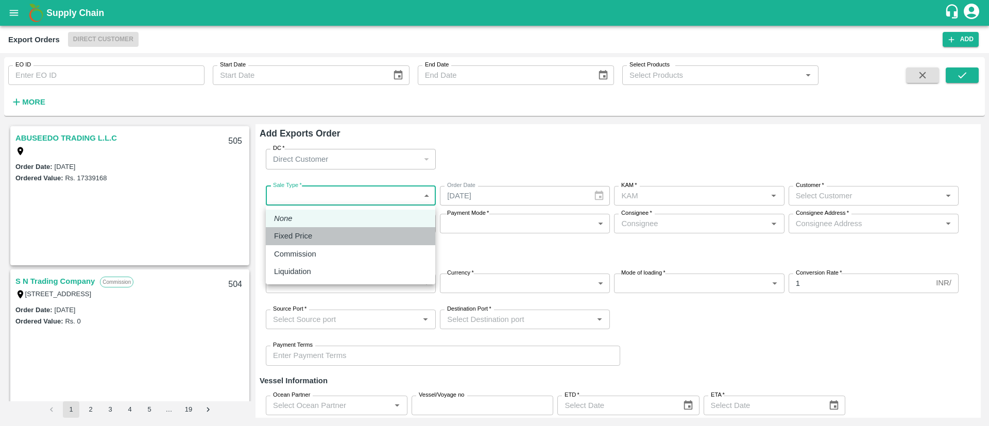
click at [318, 236] on div "Fixed Price" at bounding box center [350, 235] width 153 height 11
type input "1"
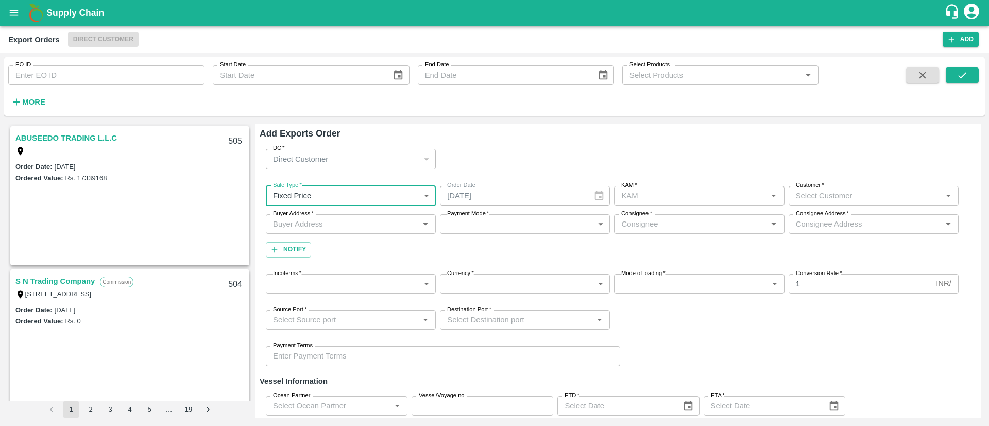
click at [687, 202] on div "KAM   *" at bounding box center [699, 196] width 170 height 20
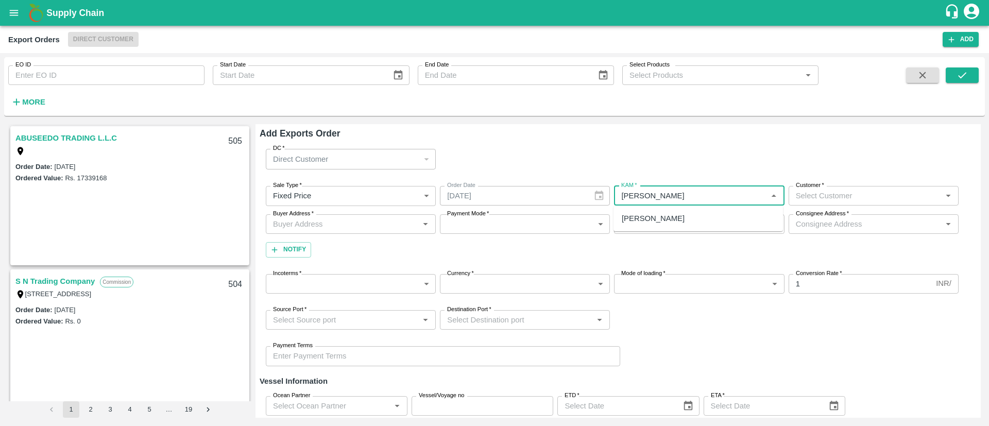
click at [661, 210] on div "Hunnar Ramwani" at bounding box center [699, 219] width 170 height 18
type input "Hunnar Ramwani"
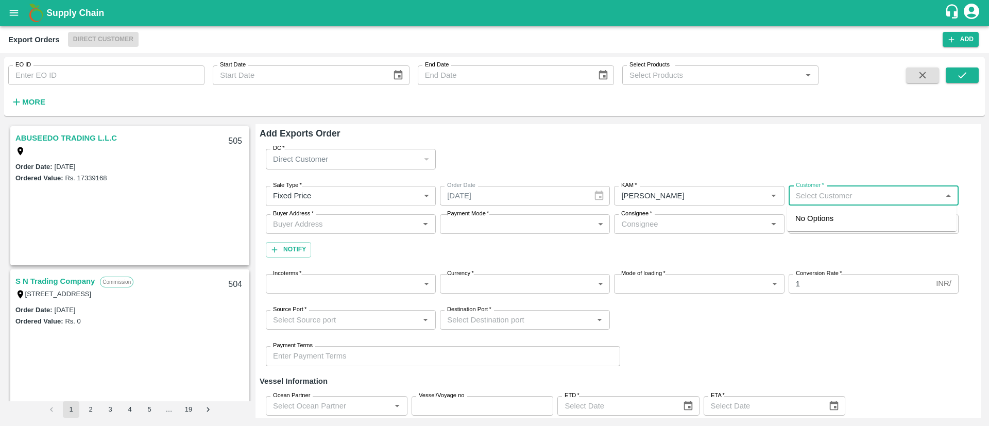
click at [848, 199] on input "Customer   *" at bounding box center [865, 195] width 147 height 13
click at [763, 192] on icon "Clear" at bounding box center [762, 196] width 10 height 10
type input "chifu"
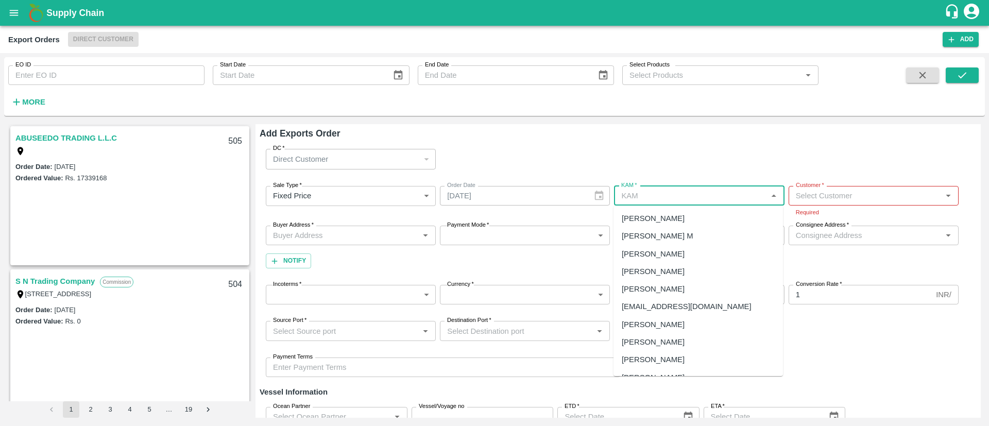
click at [732, 198] on input "KAM   *" at bounding box center [690, 195] width 147 height 13
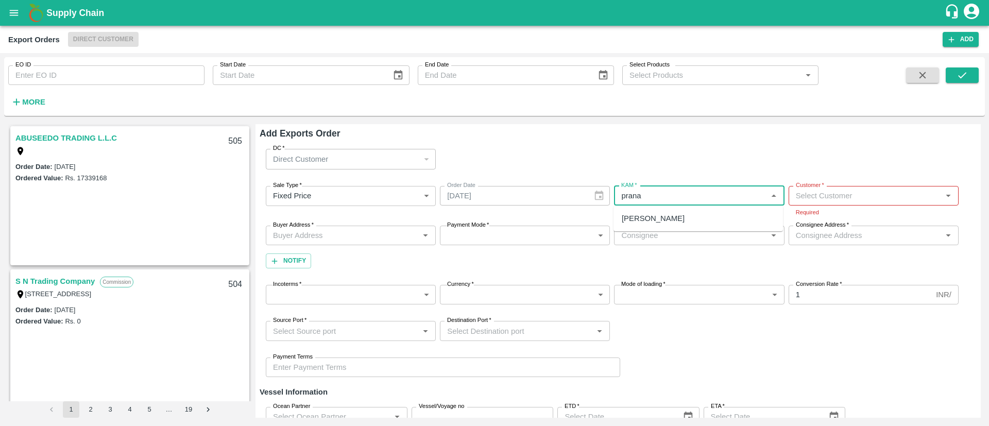
click at [703, 217] on div "[PERSON_NAME]" at bounding box center [699, 219] width 170 height 18
type input "[PERSON_NAME]"
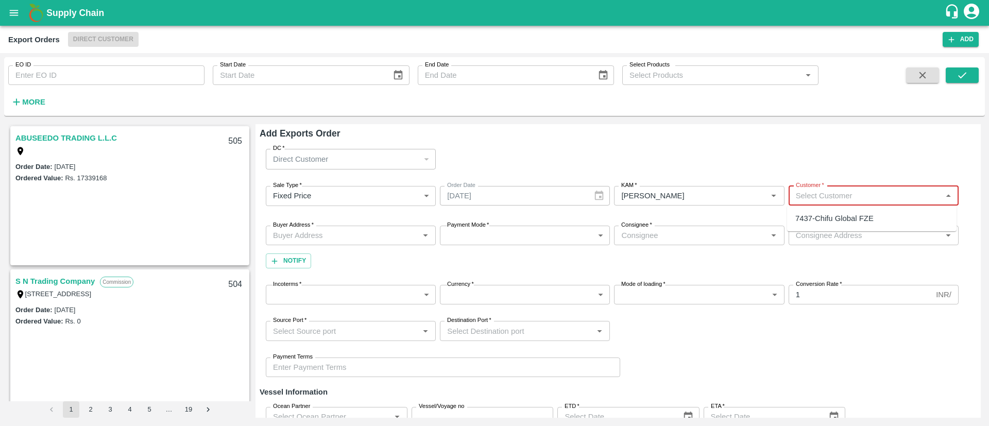
click at [873, 193] on input "Customer   *" at bounding box center [865, 195] width 147 height 13
click at [867, 222] on div "7437-Chifu Global FZE" at bounding box center [834, 218] width 78 height 11
type input "7437-Chifu Global FZE"
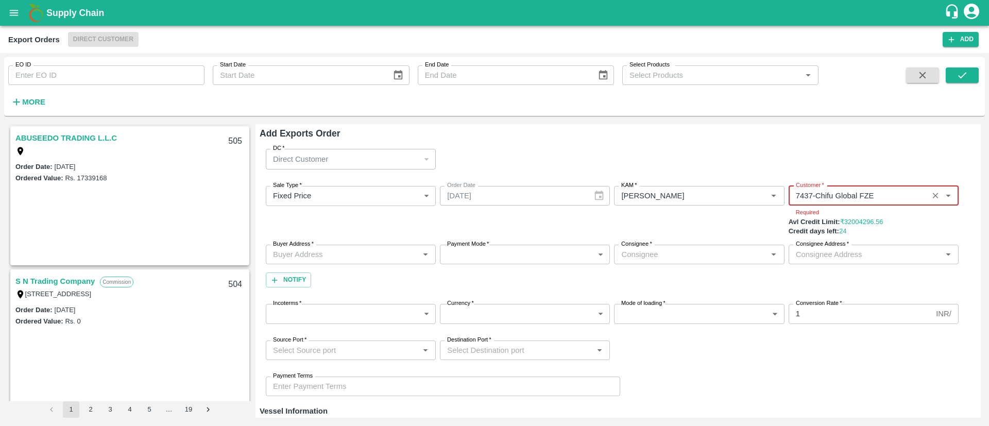
click at [366, 236] on div "Sale Type   * Fixed Price 1 Sale Type Order Date 14/08/2025 Order Date KAM   * …" at bounding box center [618, 237] width 717 height 118
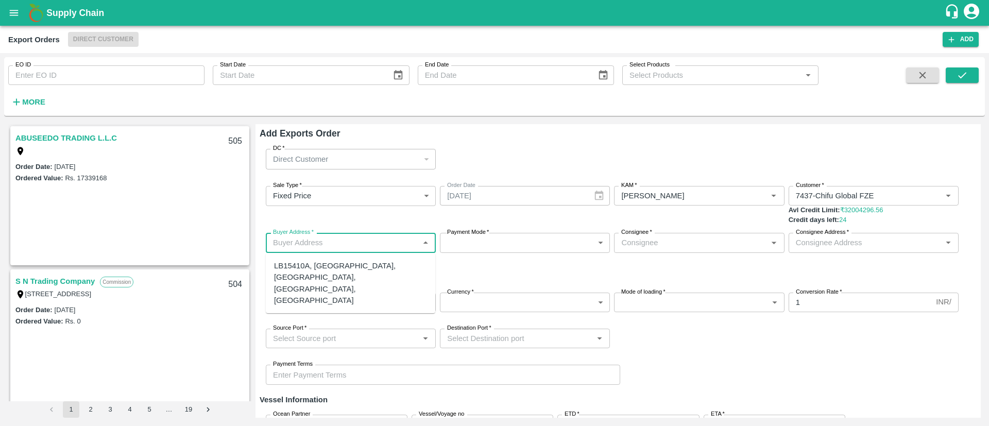
click at [363, 242] on input "Buyer Address   *" at bounding box center [342, 242] width 147 height 13
click at [340, 261] on div "LB15410A, Jebel Ali Free Zone, Jafza, Dubai, Dubai, 400021, United Arab Emirates" at bounding box center [350, 283] width 153 height 46
type input "LB15410A, Jebel Ali Free Zone, Jafza, Dubai, Dubai, 400021, United Arab Emirates"
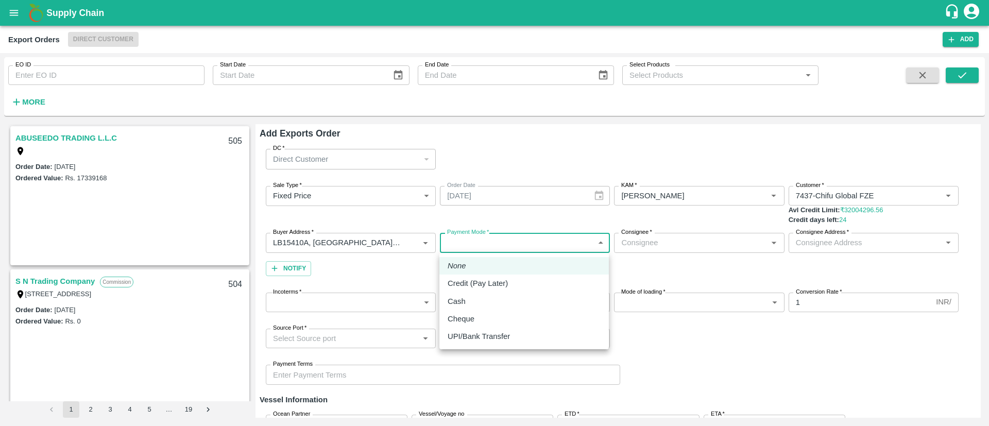
click at [557, 232] on body "Supply Chain Export Orders Direct Customer Add EO ID EO ID Start Date Start Dat…" at bounding box center [494, 213] width 989 height 426
click at [299, 214] on div at bounding box center [494, 213] width 989 height 426
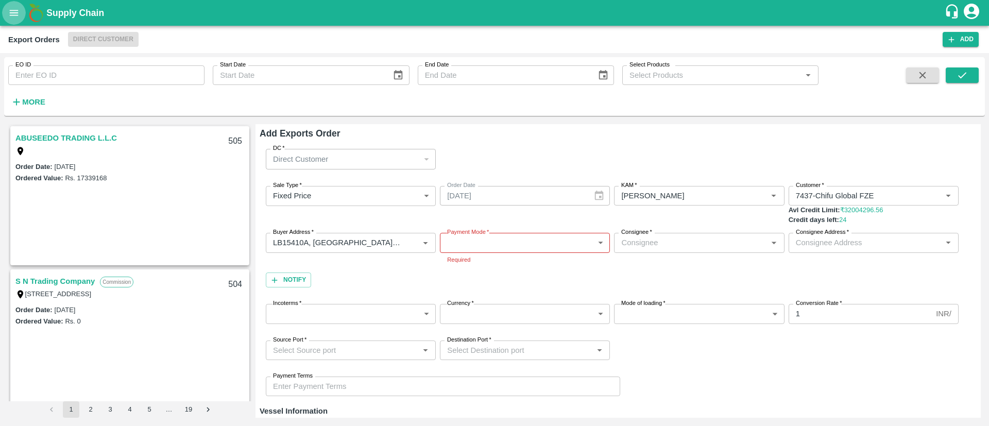
click at [15, 13] on icon "open drawer" at bounding box center [13, 12] width 11 height 11
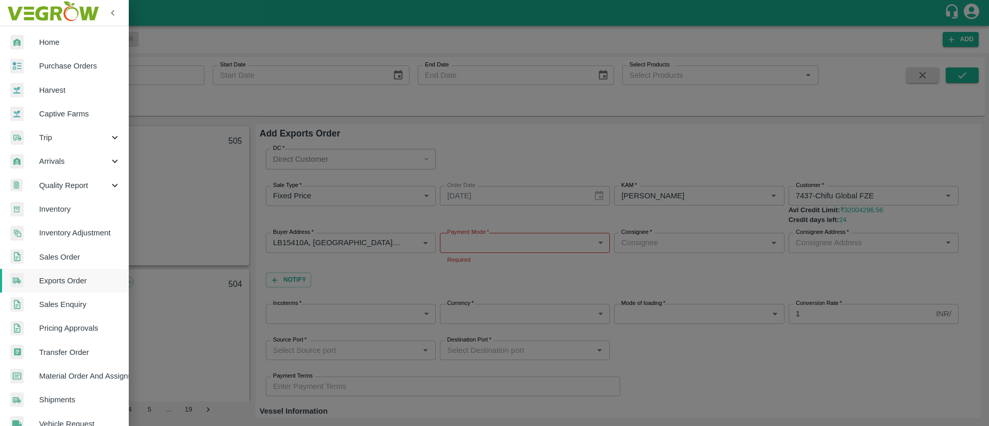
click at [428, 266] on div at bounding box center [494, 213] width 989 height 426
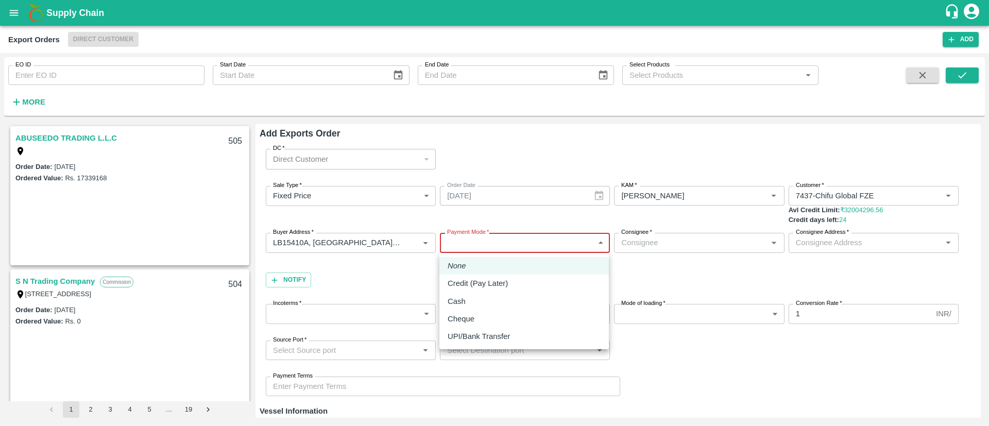
click at [483, 242] on body "Supply Chain Export Orders Direct Customer Add EO ID EO ID Start Date Start Dat…" at bounding box center [494, 213] width 989 height 426
click at [483, 285] on p "Credit (Pay Later)" at bounding box center [478, 283] width 60 height 11
type input "credit"
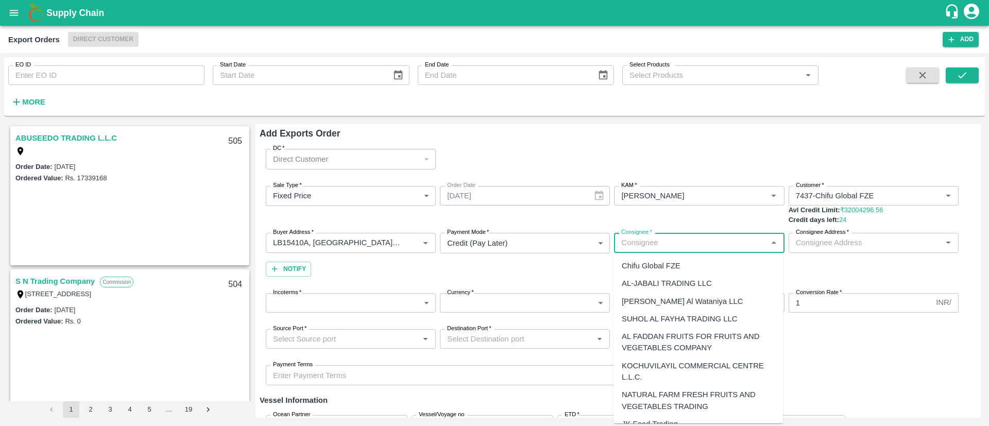
click at [678, 236] on input "Consignee   *" at bounding box center [690, 242] width 147 height 13
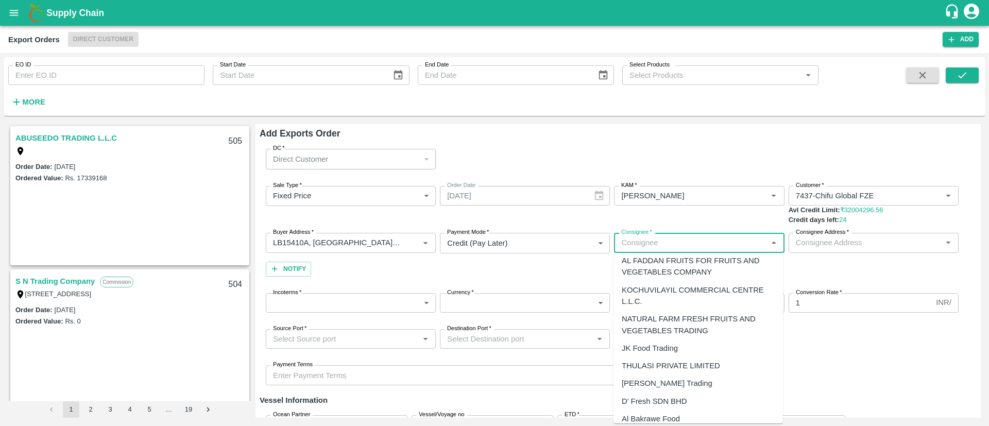
scroll to position [84, 0]
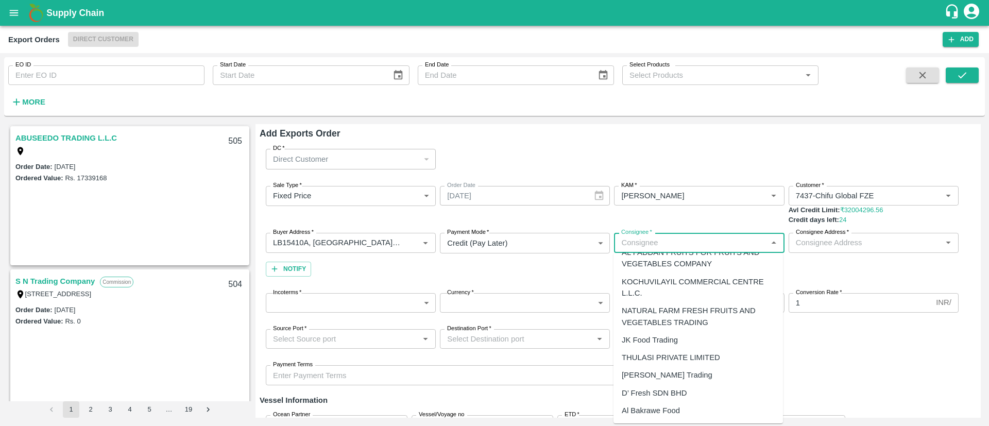
click at [655, 408] on div "Al Bakrawe Food" at bounding box center [651, 410] width 58 height 11
type input "Al Bakrawe Food"
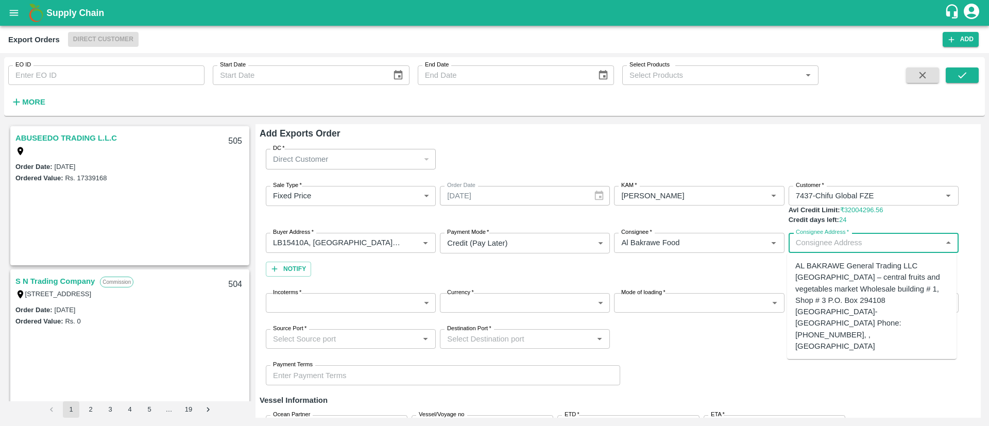
click at [837, 243] on input "Consignee Address   *" at bounding box center [865, 242] width 147 height 13
click at [817, 267] on div "AL BAKRAWE General Trading LLC Ras Al Khor – central fruits and vegetables mark…" at bounding box center [871, 306] width 153 height 92
type input "AL BAKRAWE General Trading LLC Ras Al Khor – central fruits and vegetables mark…"
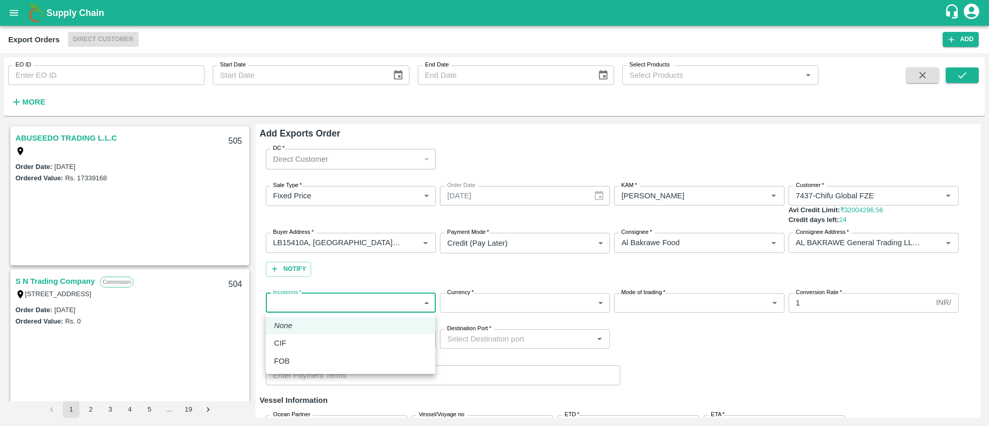
click at [407, 306] on body "Supply Chain Export Orders Direct Customer Add EO ID EO ID Start Date Start Dat…" at bounding box center [494, 213] width 989 height 426
click at [377, 342] on div "CIF" at bounding box center [350, 342] width 153 height 11
type input "1"
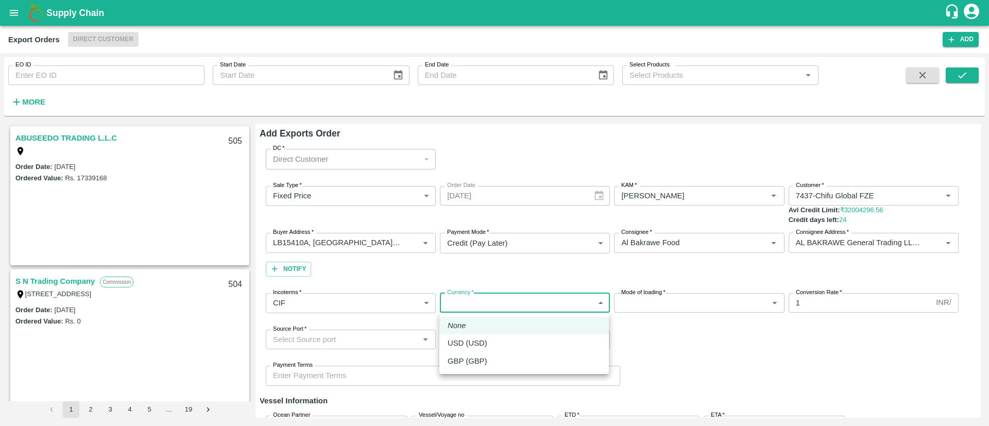
click at [530, 297] on body "Supply Chain Export Orders Direct Customer Add EO ID EO ID Start Date Start Dat…" at bounding box center [494, 213] width 989 height 426
click at [561, 336] on li "USD (USD)" at bounding box center [524, 343] width 170 height 18
type input "25"
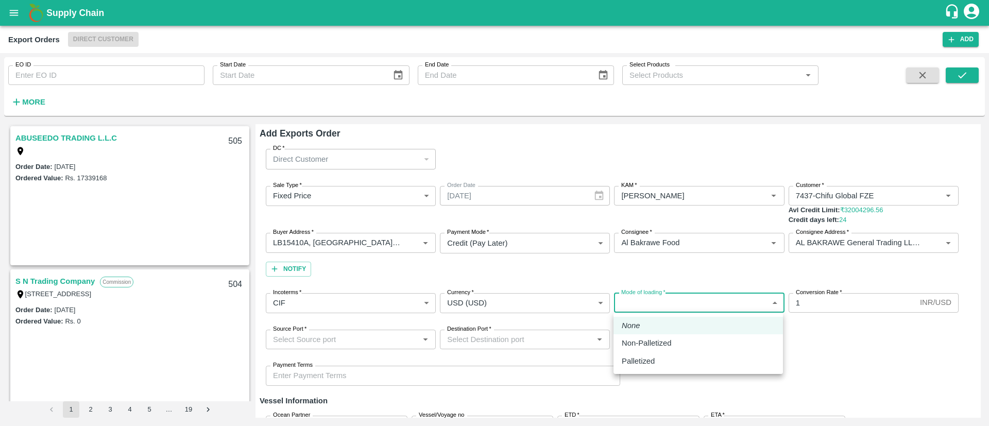
click at [659, 303] on body "Supply Chain Export Orders Direct Customer Add EO ID EO ID Start Date Start Dat…" at bounding box center [494, 213] width 989 height 426
click at [667, 336] on li "Non-Palletized" at bounding box center [699, 343] width 170 height 18
type input "Non-Palletized"
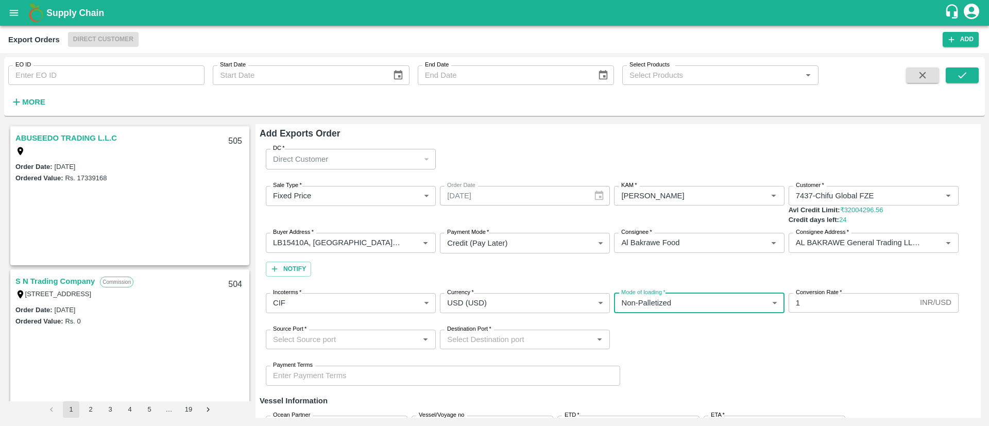
click at [809, 299] on input "1" at bounding box center [852, 303] width 127 height 20
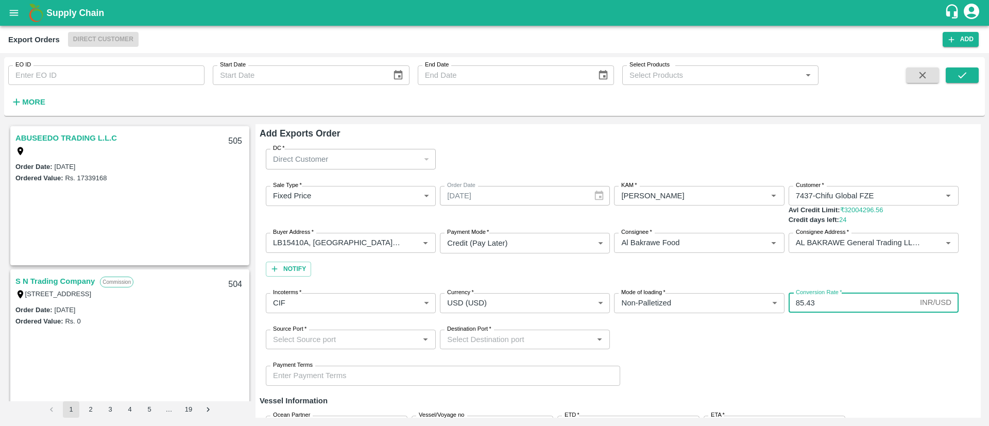
click at [388, 348] on div "Source Port   *" at bounding box center [351, 340] width 170 height 20
type input "85.43"
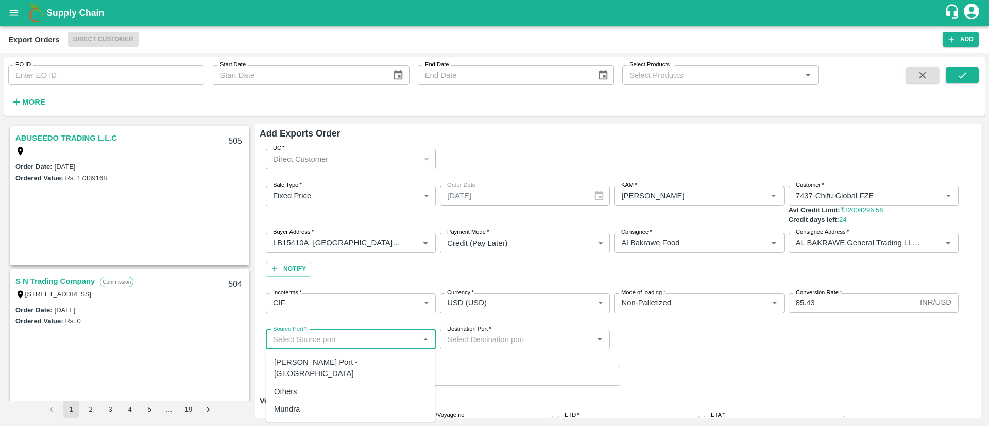
click at [323, 357] on div "Jawaharlal Nehru Port - Nhava Sheva" at bounding box center [350, 368] width 153 height 23
type input "Jawaharlal Nehru Port - Nhava Sheva"
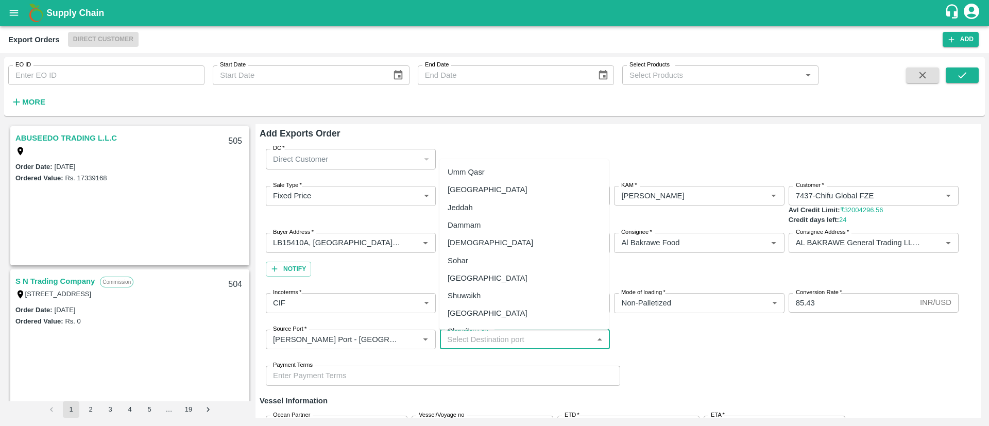
click at [566, 341] on input "Destination Port   *" at bounding box center [516, 339] width 147 height 13
click at [469, 184] on div "Jebel Ali" at bounding box center [488, 189] width 80 height 11
type input "Jebel Ali"
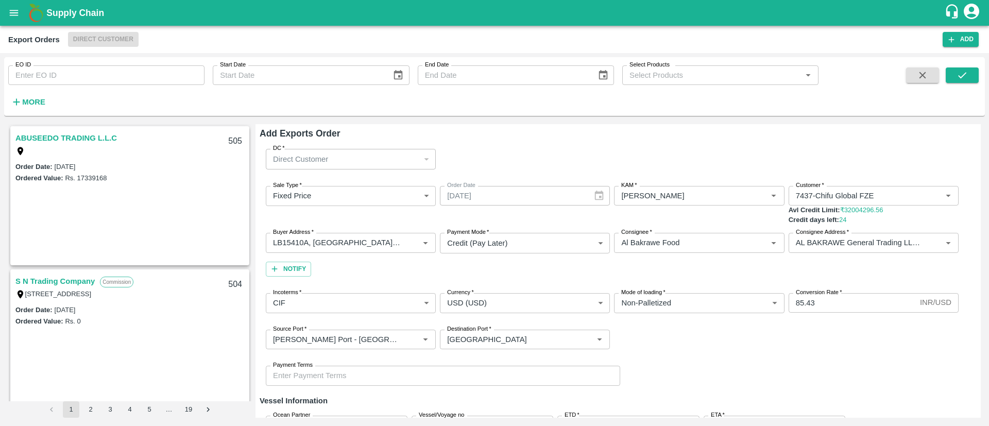
click at [773, 380] on div "Payment Terms Payment Terms" at bounding box center [618, 376] width 717 height 36
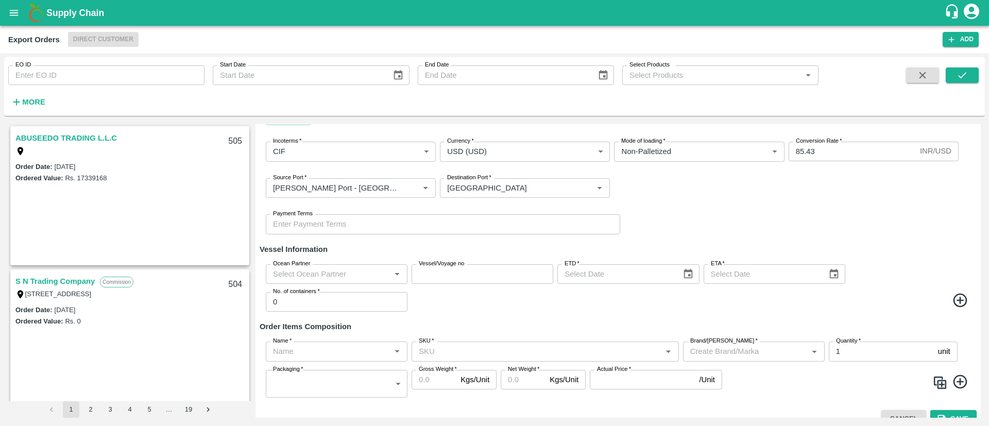
scroll to position [158, 0]
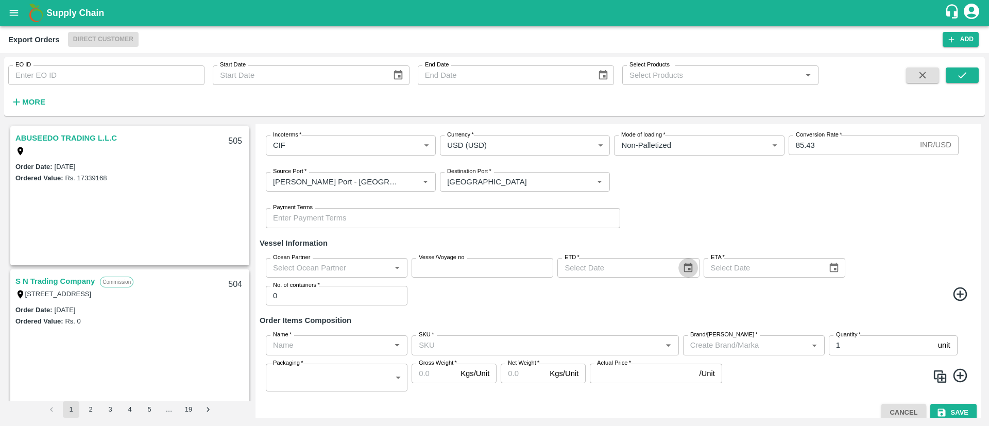
click at [683, 269] on icon "Choose date" at bounding box center [688, 267] width 11 height 11
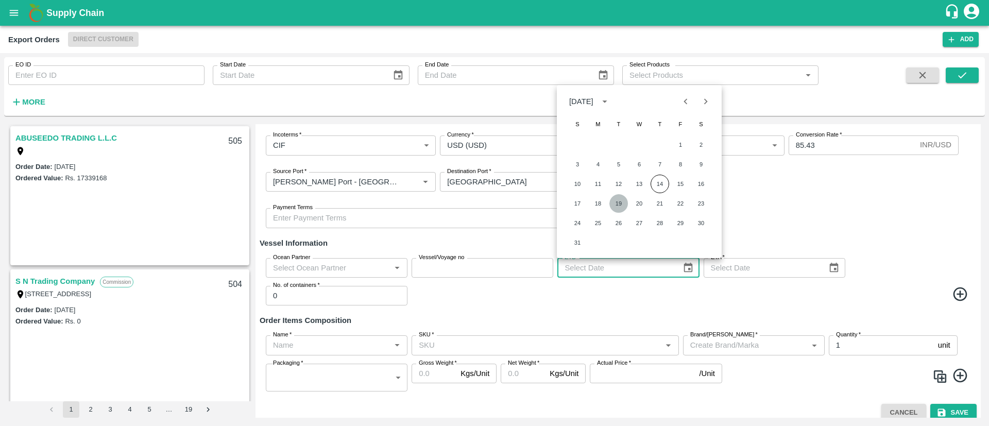
click at [620, 206] on button "19" at bounding box center [618, 203] width 19 height 19
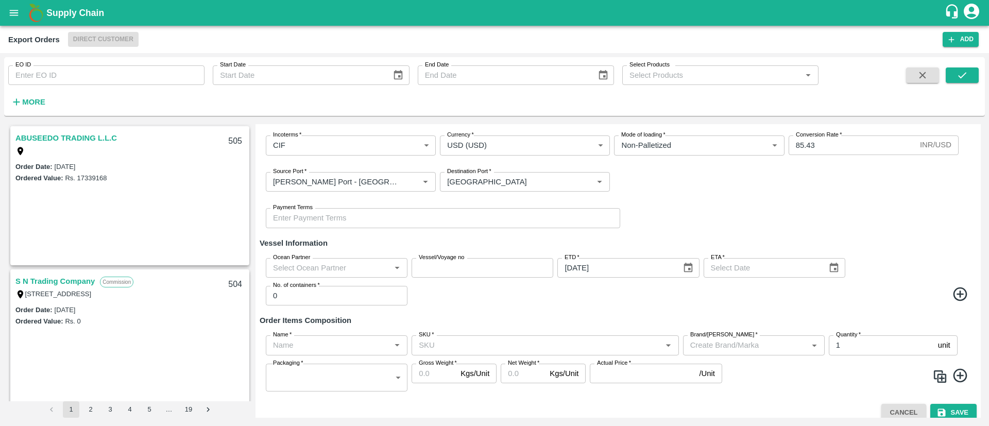
type input "19/08/2025"
click at [828, 266] on icon "Choose date" at bounding box center [833, 267] width 11 height 11
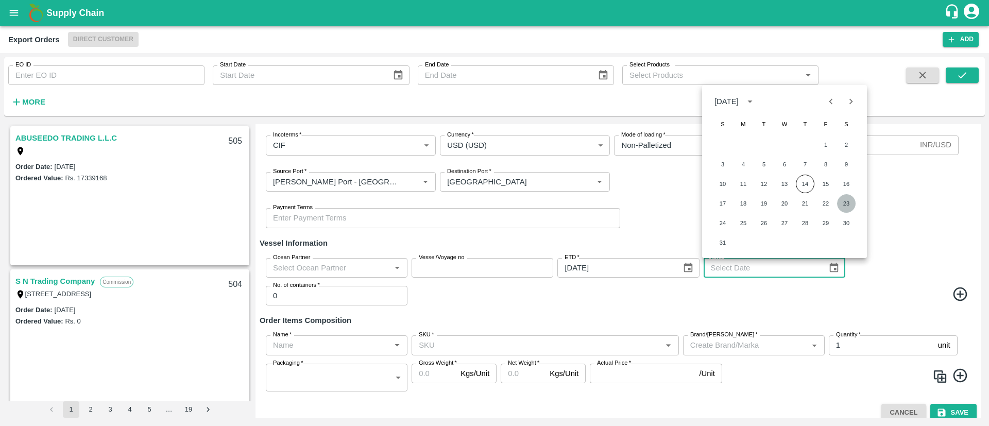
click at [848, 208] on button "23" at bounding box center [846, 203] width 19 height 19
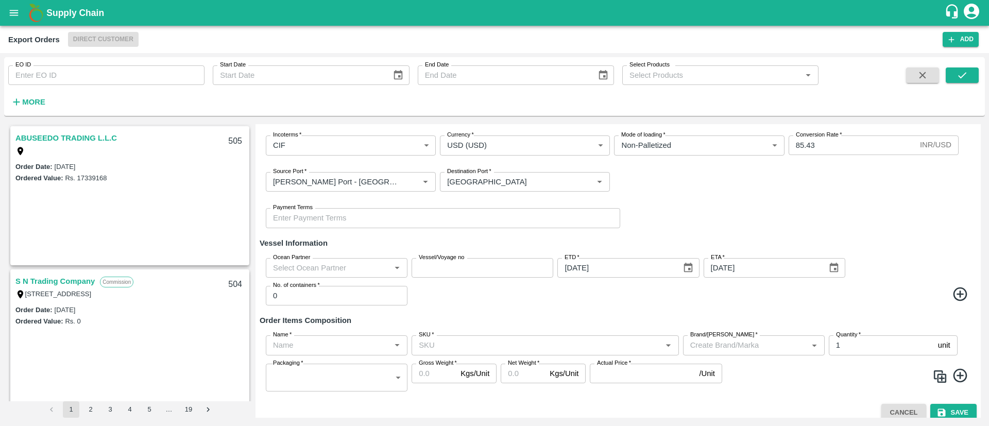
type input "23/08/2025"
click at [300, 293] on input "0" at bounding box center [337, 296] width 142 height 20
type input "3"
click at [341, 344] on input "Name   *" at bounding box center [328, 344] width 118 height 13
type input "banan"
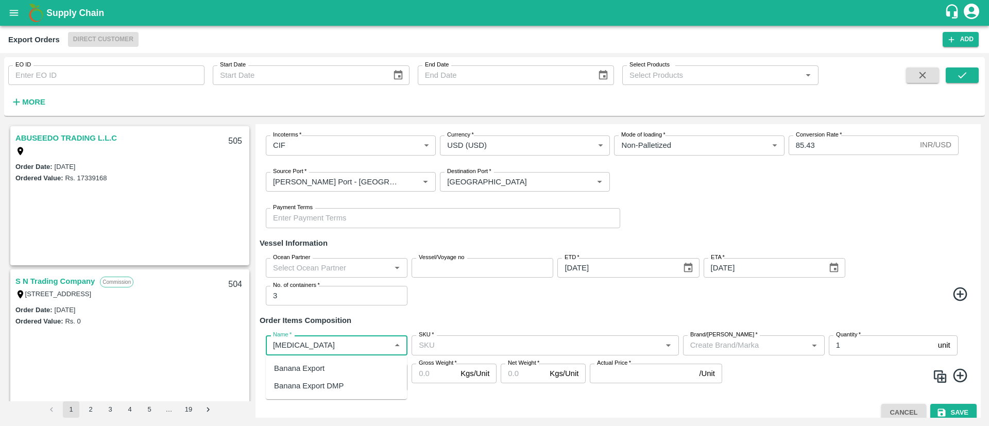
click at [352, 384] on div "Banana Export DMP" at bounding box center [336, 386] width 141 height 18
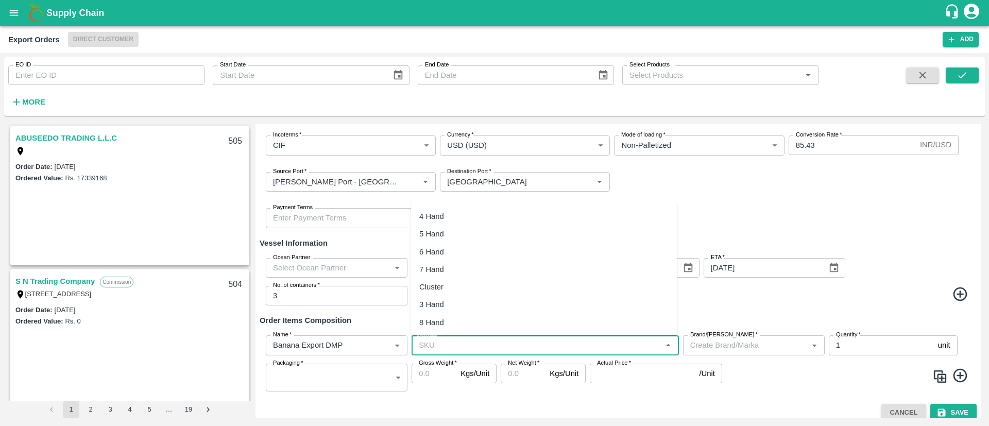
click at [552, 346] on input "SKU   *" at bounding box center [537, 344] width 244 height 13
click at [504, 215] on div "4 Hand" at bounding box center [544, 217] width 266 height 18
type input "4 Hand"
click at [737, 353] on div "Brand/Marka   *" at bounding box center [754, 345] width 142 height 20
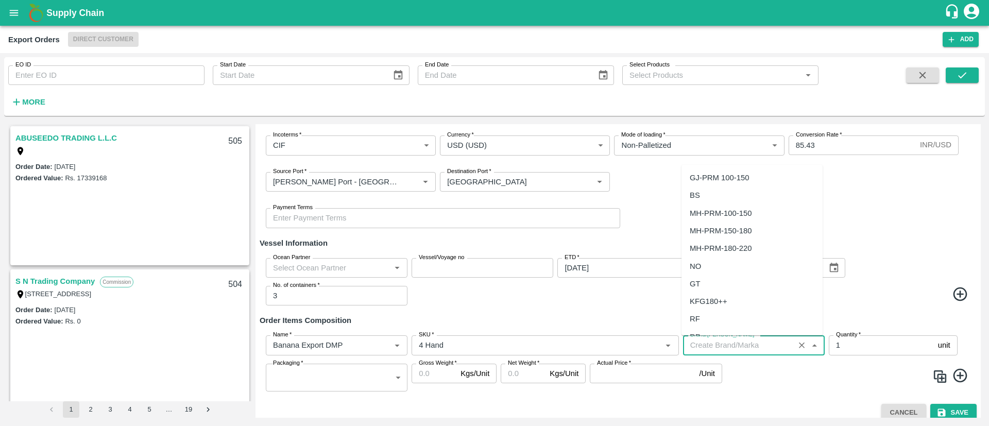
click at [702, 265] on div "NO" at bounding box center [752, 267] width 141 height 18
type input "NO"
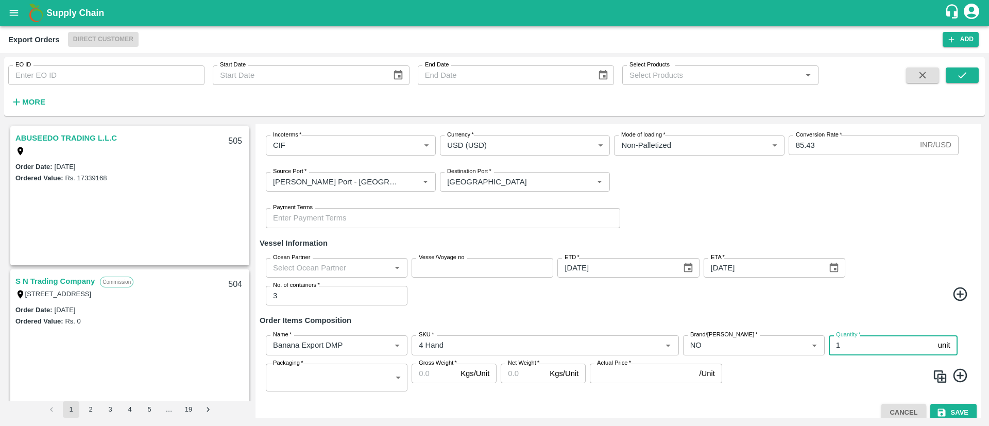
click at [845, 348] on input "1" at bounding box center [881, 345] width 105 height 20
type input "8"
type input "4620"
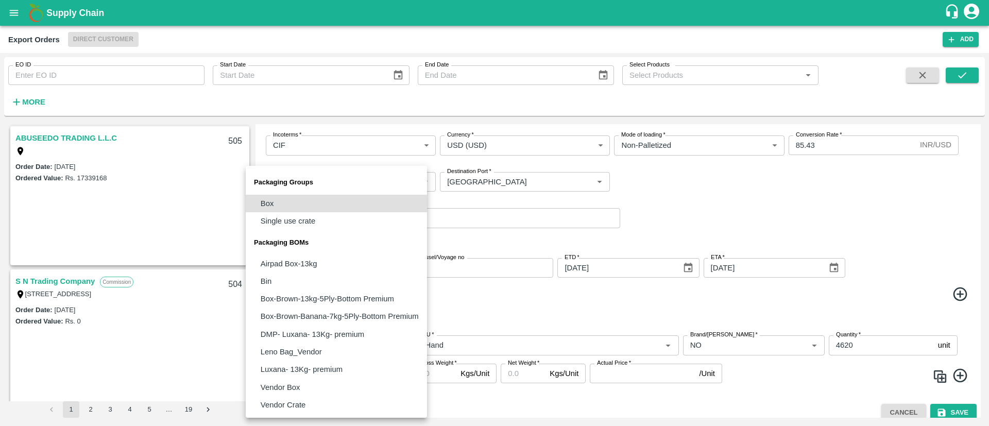
click at [384, 379] on body "Supply Chain Export Orders Direct Customer Add EO ID EO ID Start Date Start Dat…" at bounding box center [494, 213] width 989 height 426
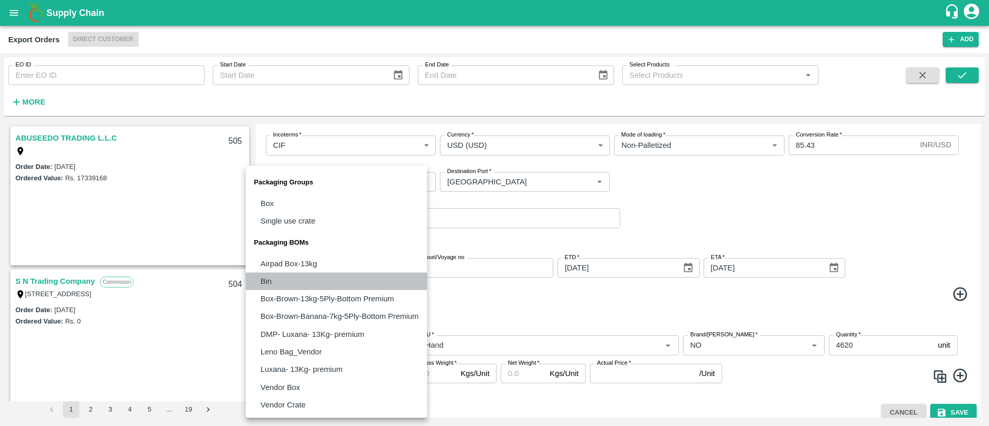
click at [287, 283] on li "Bin" at bounding box center [336, 282] width 181 height 18
click at [357, 376] on body "Supply Chain Export Orders Direct Customer Add EO ID EO ID Start Date Start Dat…" at bounding box center [494, 213] width 989 height 426
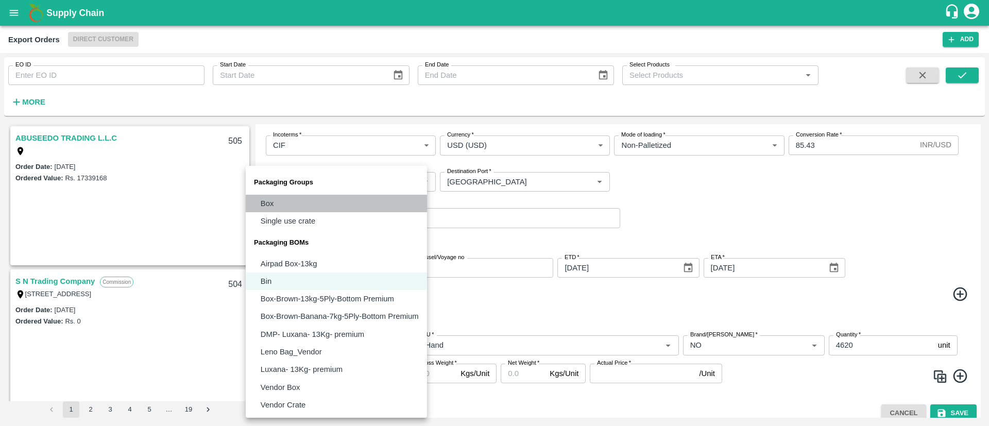
click at [285, 204] on li "Box" at bounding box center [336, 204] width 181 height 18
type input "GRP/1"
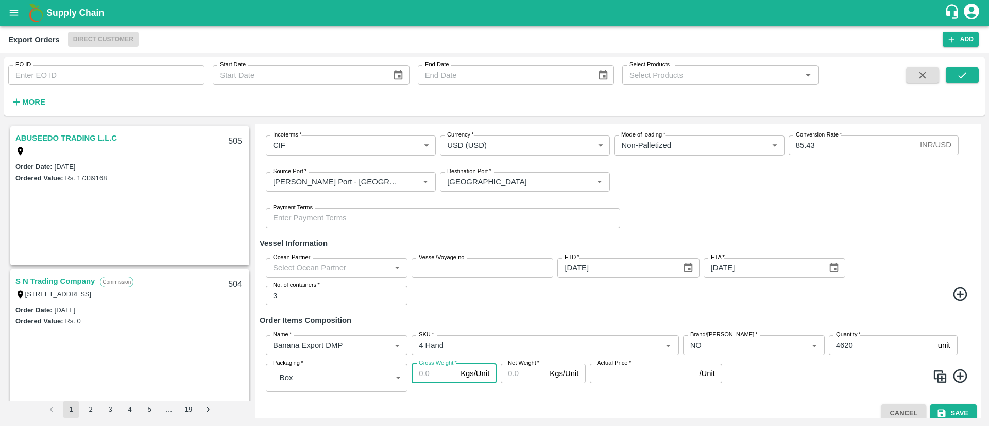
click at [439, 377] on input "Gross Weight   *" at bounding box center [434, 374] width 45 height 20
type input "14.2"
type input "13"
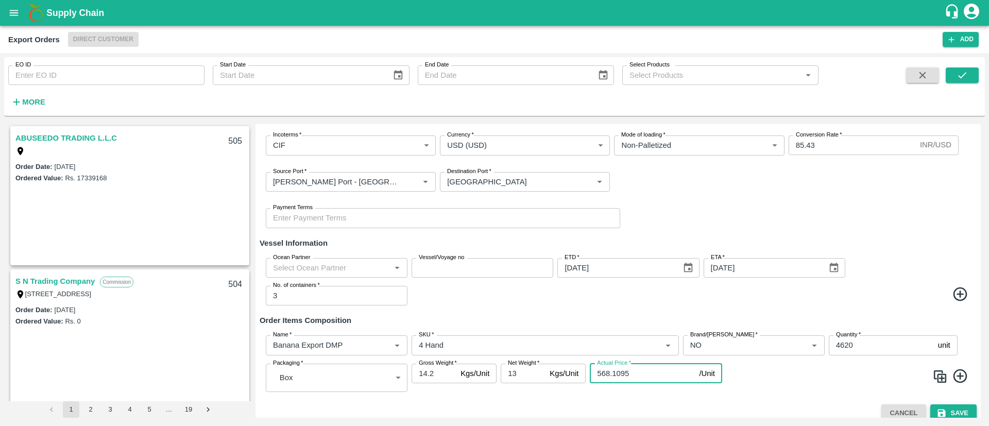
type input "568.1095"
click at [956, 409] on button "Save" at bounding box center [953, 413] width 46 height 18
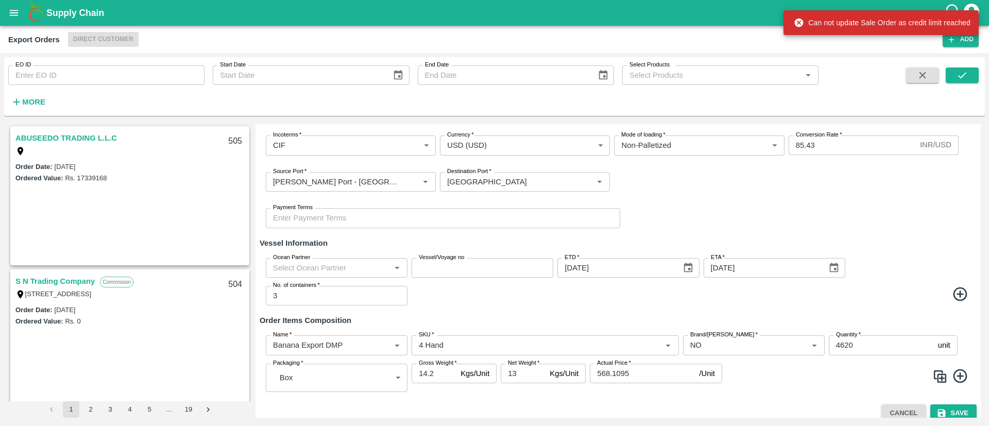
scroll to position [0, 0]
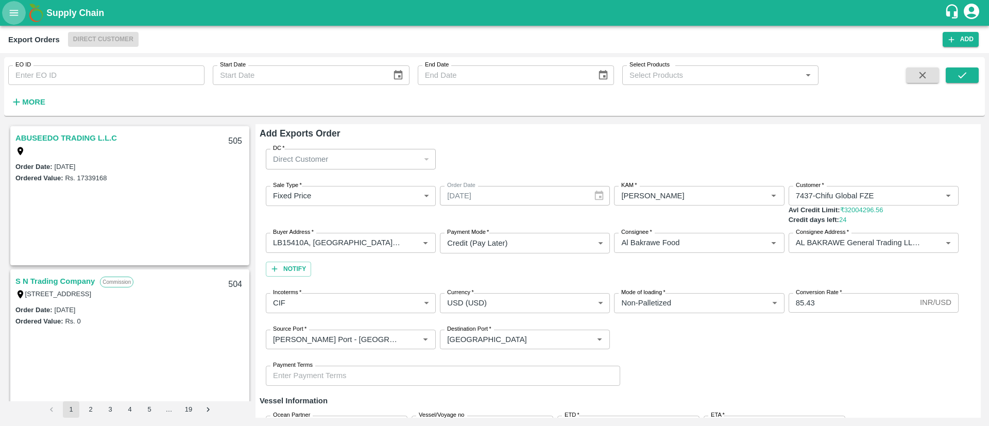
click at [10, 9] on icon "open drawer" at bounding box center [13, 12] width 11 height 11
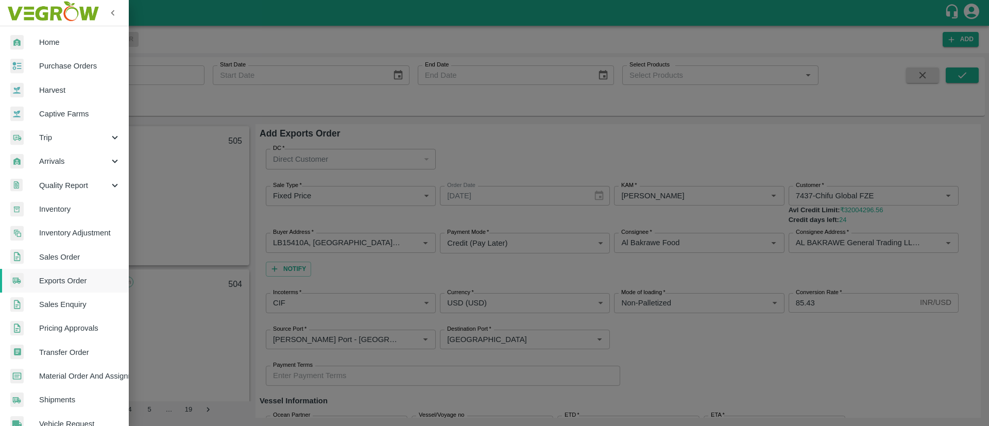
drag, startPoint x: 231, startPoint y: 110, endPoint x: 213, endPoint y: 100, distance: 20.1
click at [231, 110] on div at bounding box center [494, 213] width 989 height 426
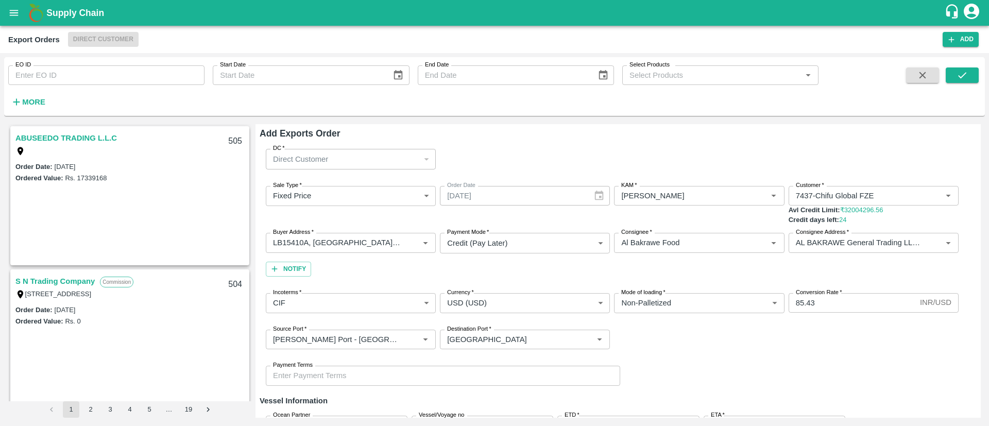
click at [72, 15] on b "Supply Chain" at bounding box center [75, 13] width 58 height 10
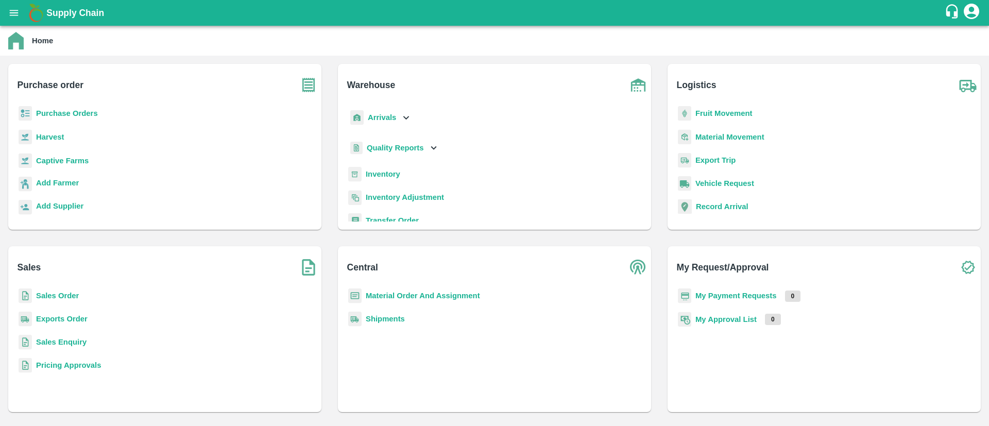
click at [970, 15] on icon "account of current user" at bounding box center [971, 11] width 19 height 19
